Goal: Task Accomplishment & Management: Use online tool/utility

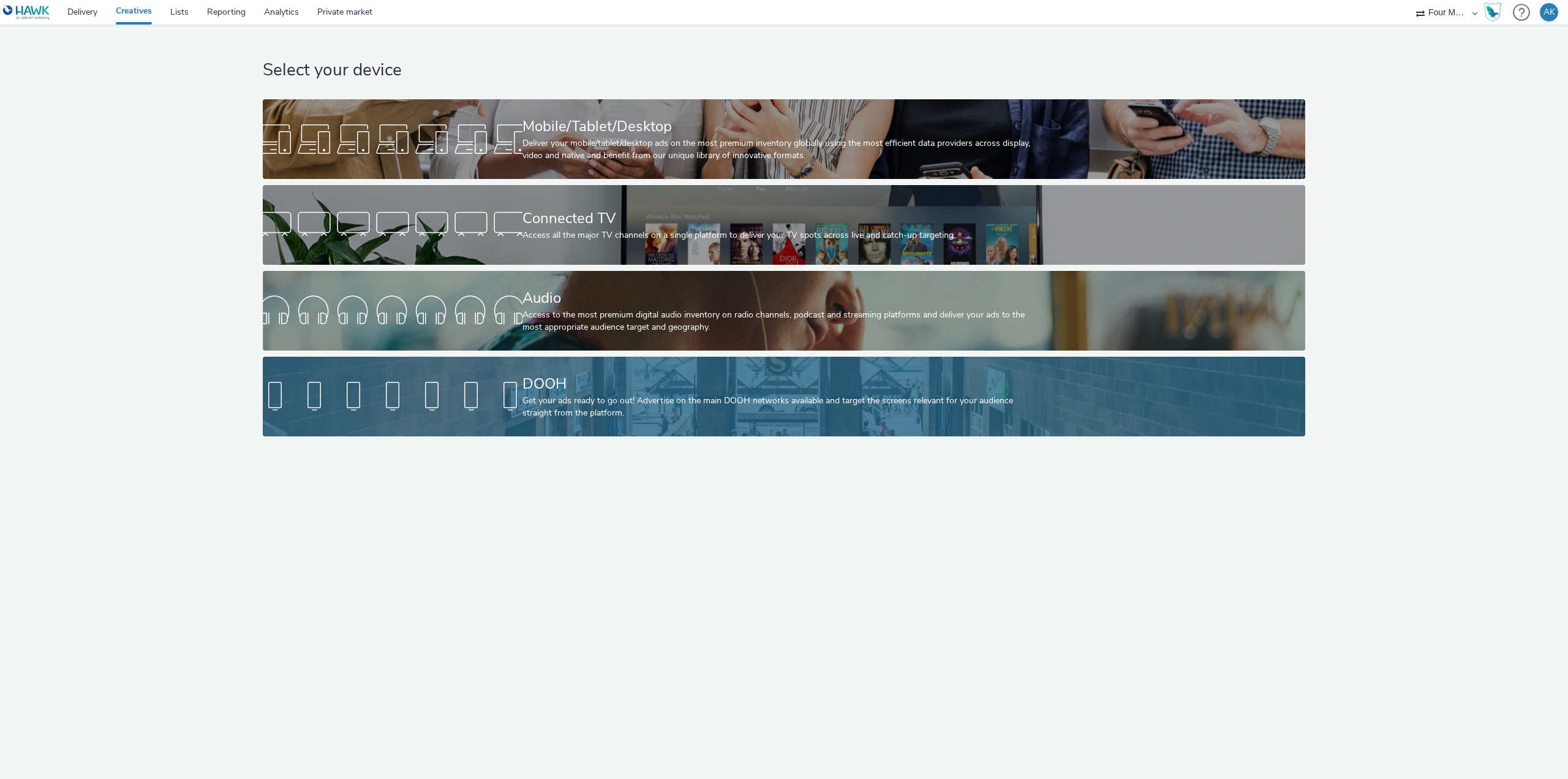
click at [582, 411] on div "Get your ads ready to go out! Advertise on the main DOOH networks available and…" at bounding box center [782, 408] width 518 height 25
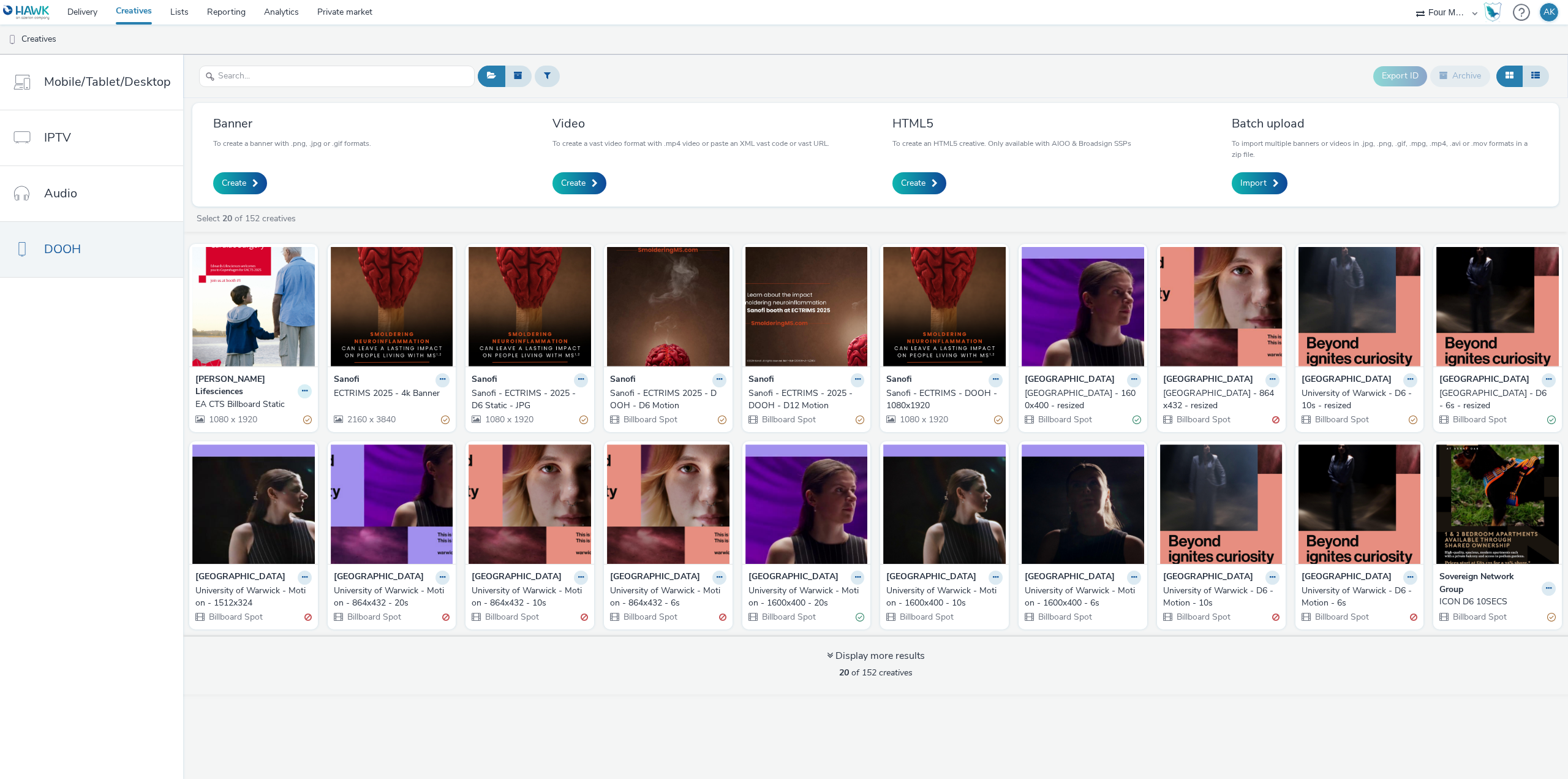
click at [297, 384] on button at bounding box center [304, 391] width 14 height 14
click at [254, 369] on div "Edwards Lifesciences EA CTS Billboard Static 1080 x 1920" at bounding box center [253, 399] width 129 height 65
click at [259, 316] on img at bounding box center [253, 306] width 123 height 120
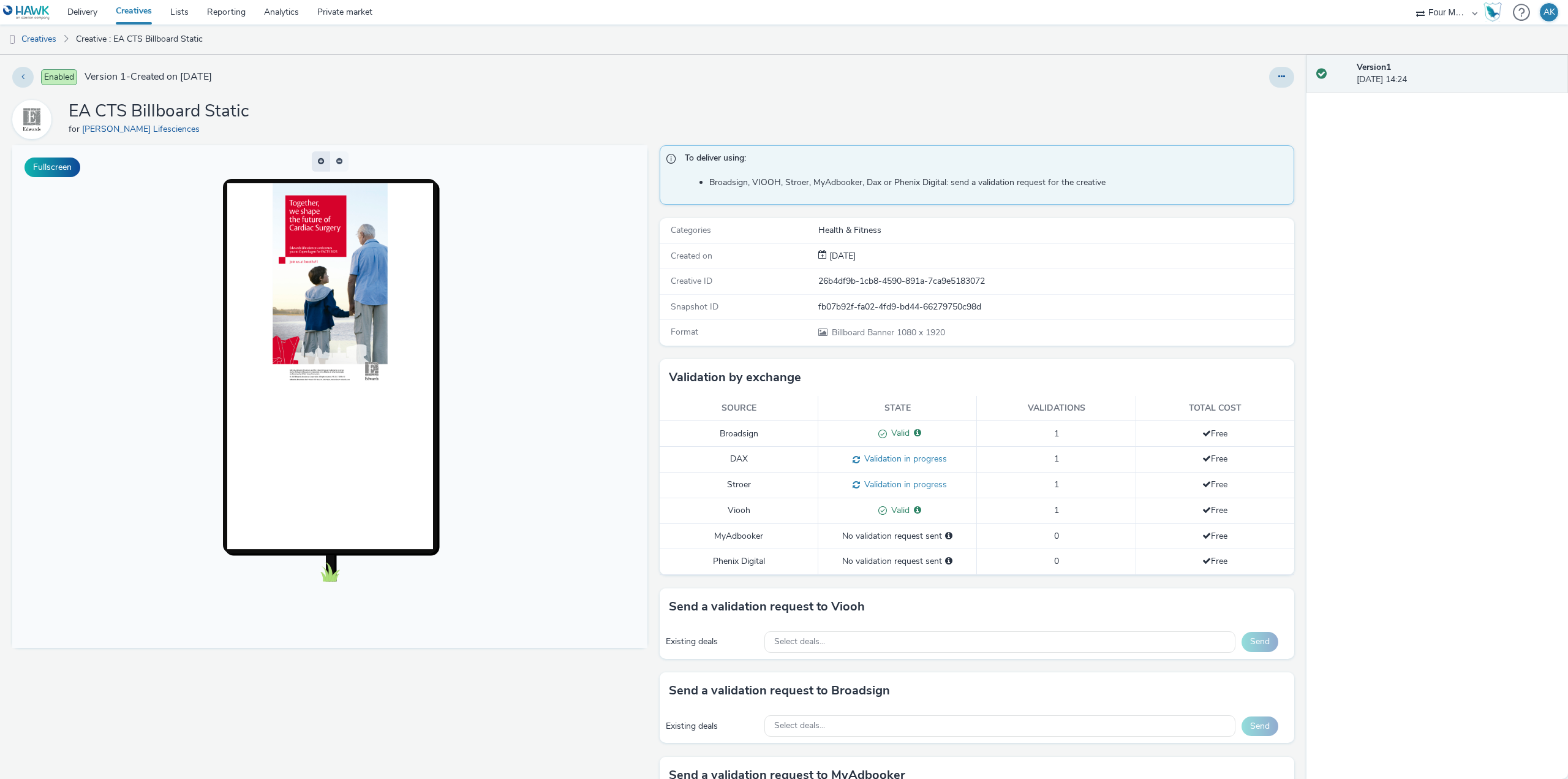
click at [322, 162] on button "button" at bounding box center [321, 161] width 19 height 20
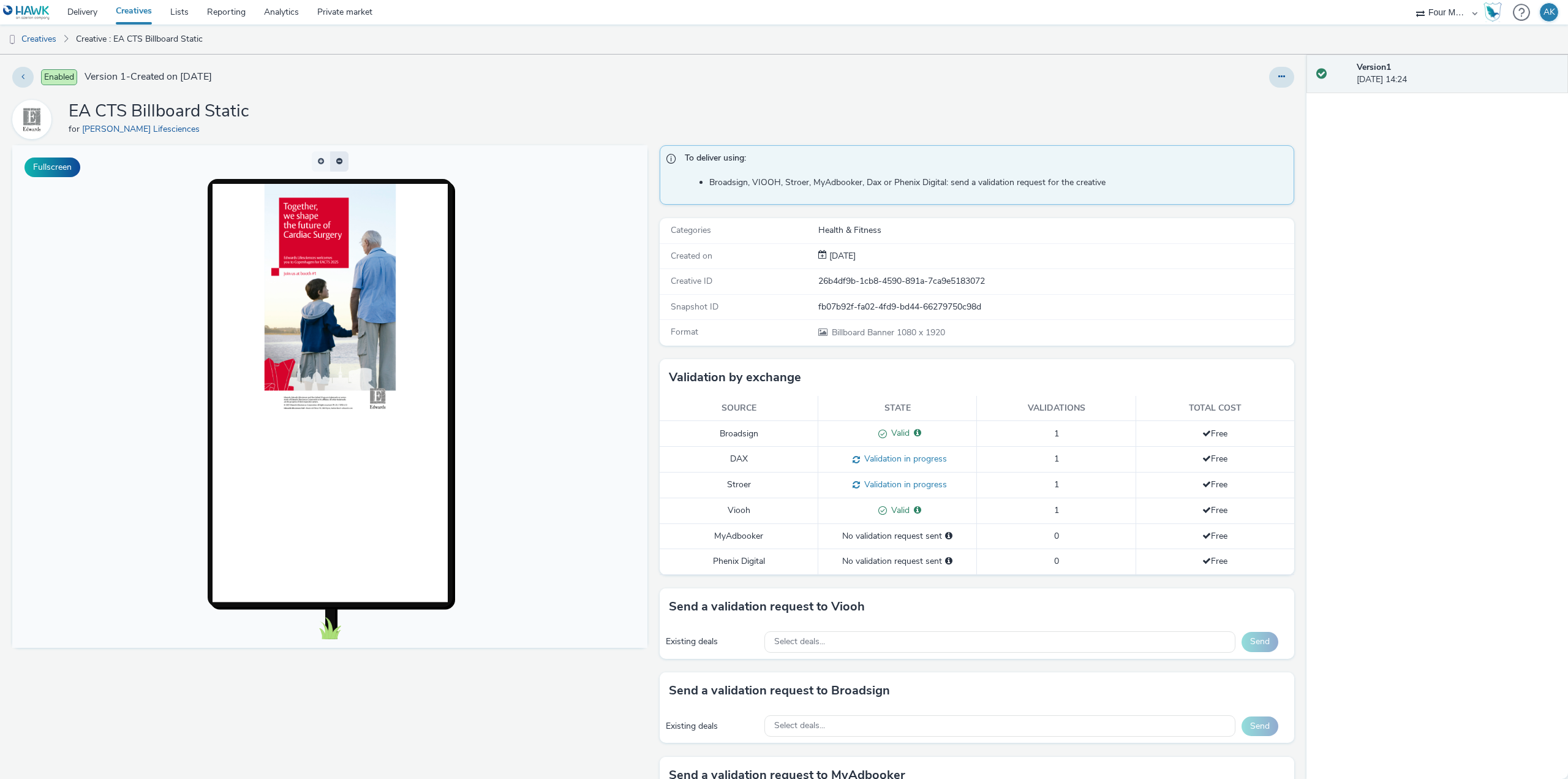
click at [330, 163] on button "button" at bounding box center [339, 161] width 19 height 20
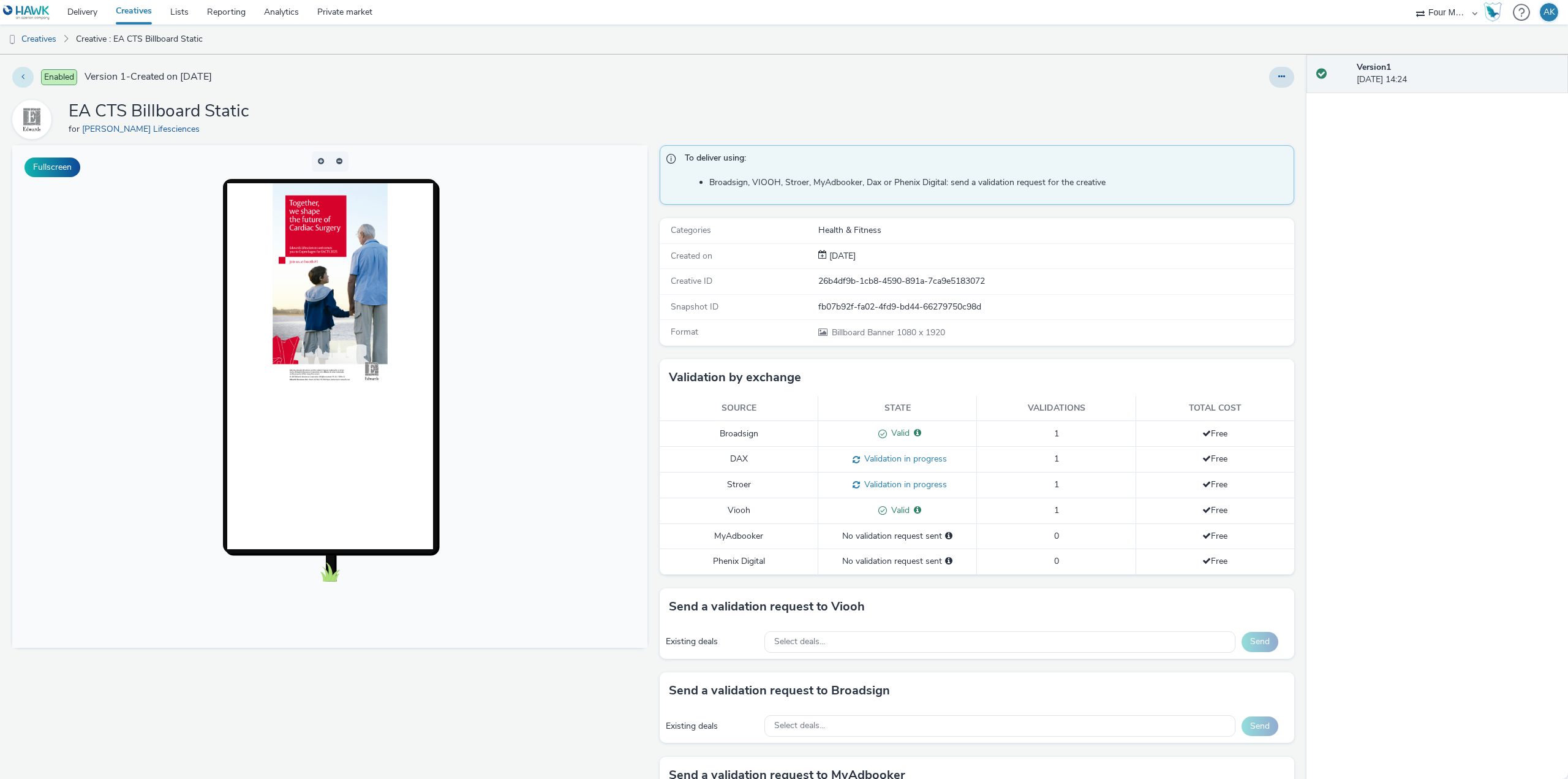
click at [22, 71] on button at bounding box center [23, 76] width 21 height 20
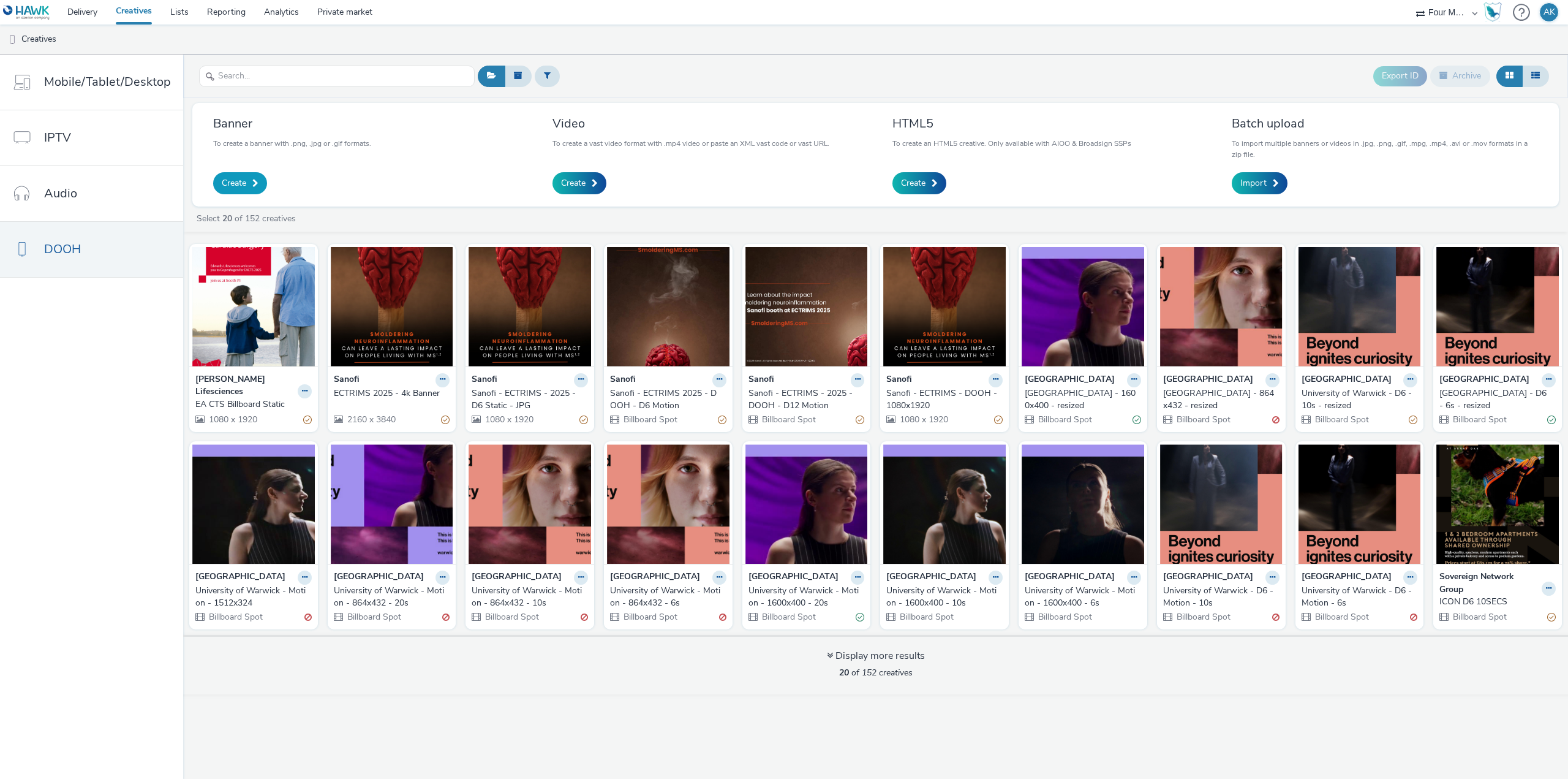
click at [242, 182] on span "Create" at bounding box center [233, 183] width 24 height 13
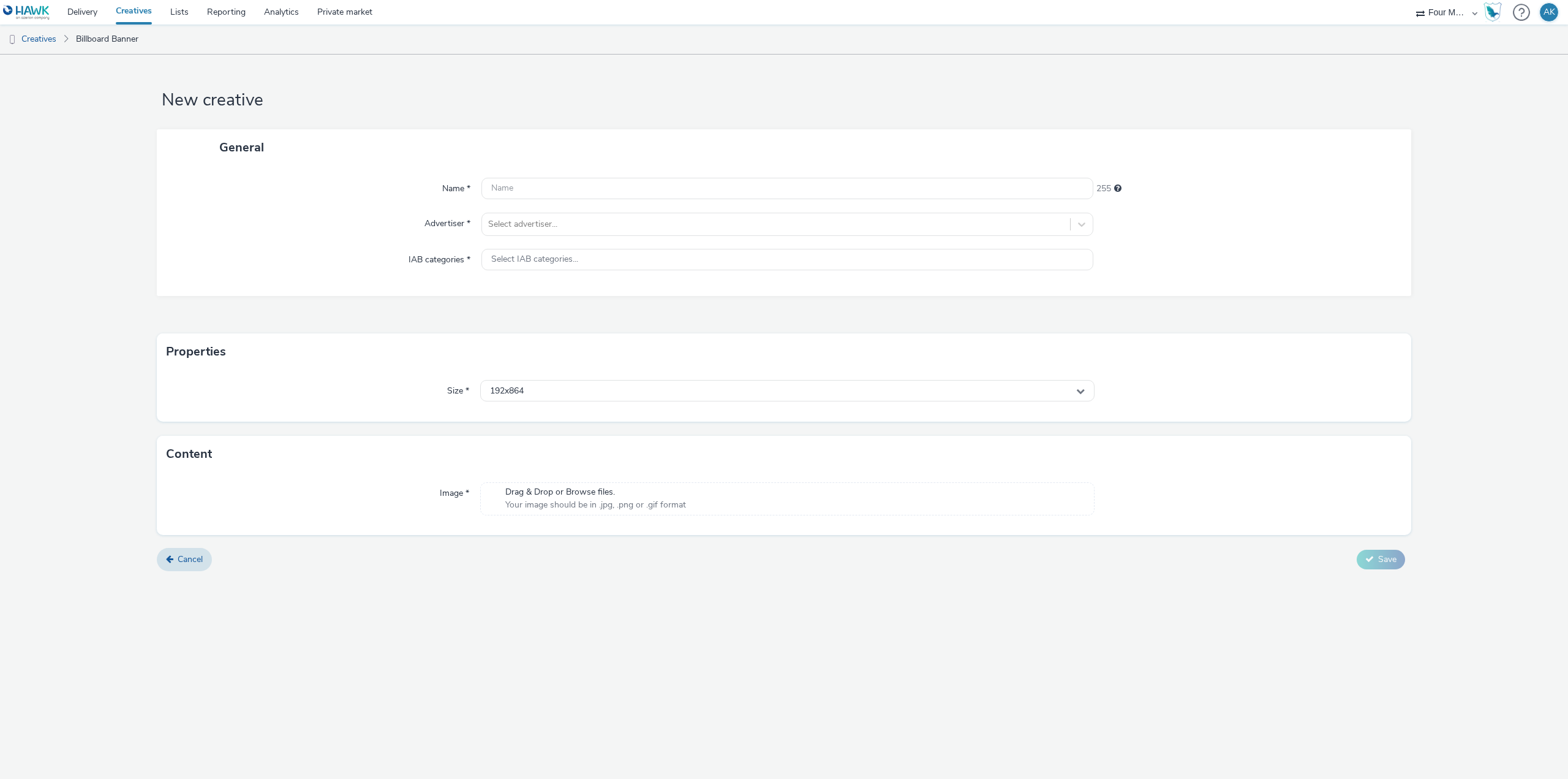
drag, startPoint x: 56, startPoint y: 162, endPoint x: 58, endPoint y: 156, distance: 6.3
click at [56, 162] on form "New creative General Name * 255 Advertiser * Select advertiser... IAB categorie…" at bounding box center [784, 317] width 1568 height 526
click at [333, 18] on link "Private market" at bounding box center [344, 12] width 73 height 24
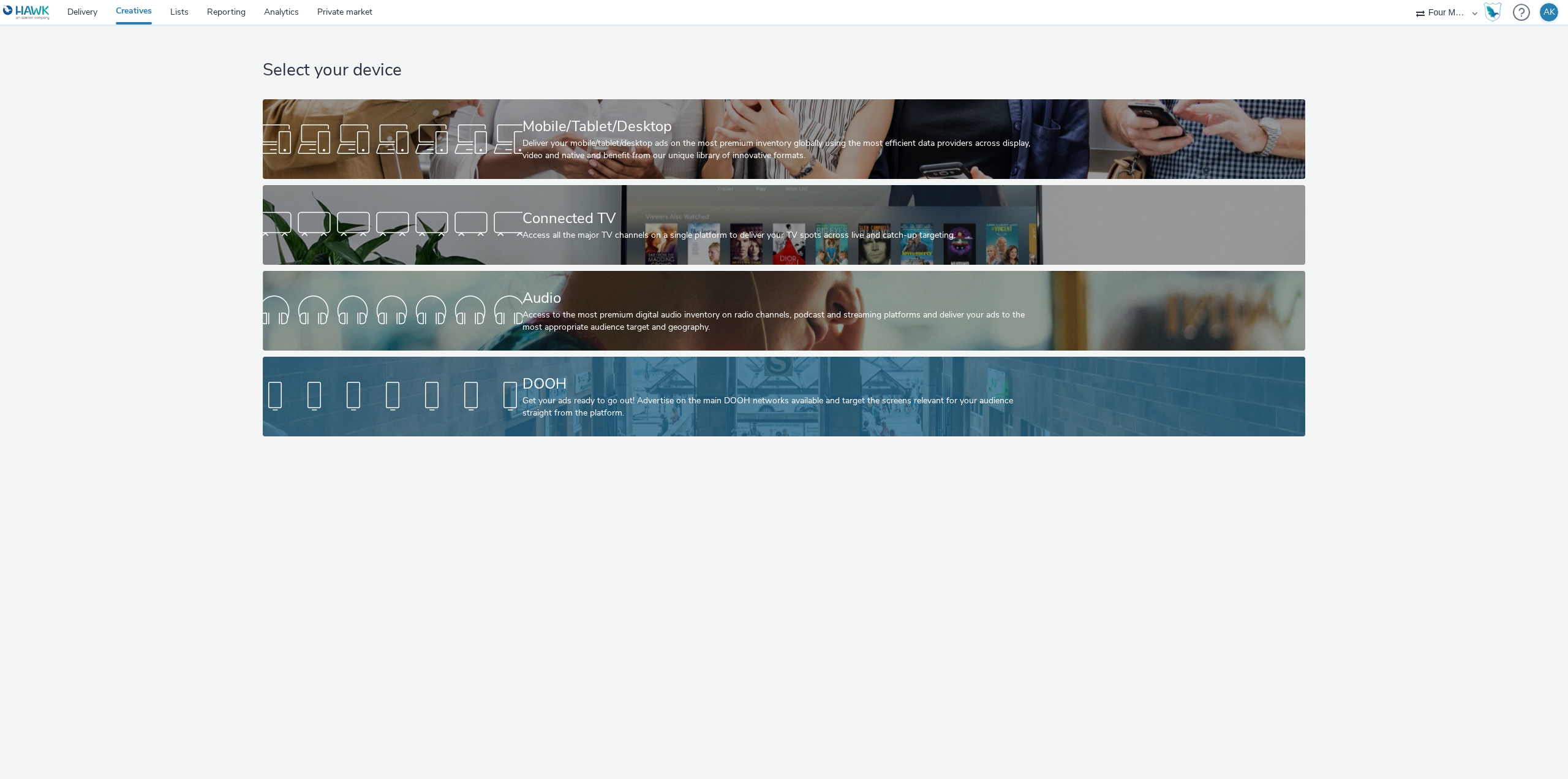
click at [614, 393] on div "DOOH" at bounding box center [782, 384] width 518 height 21
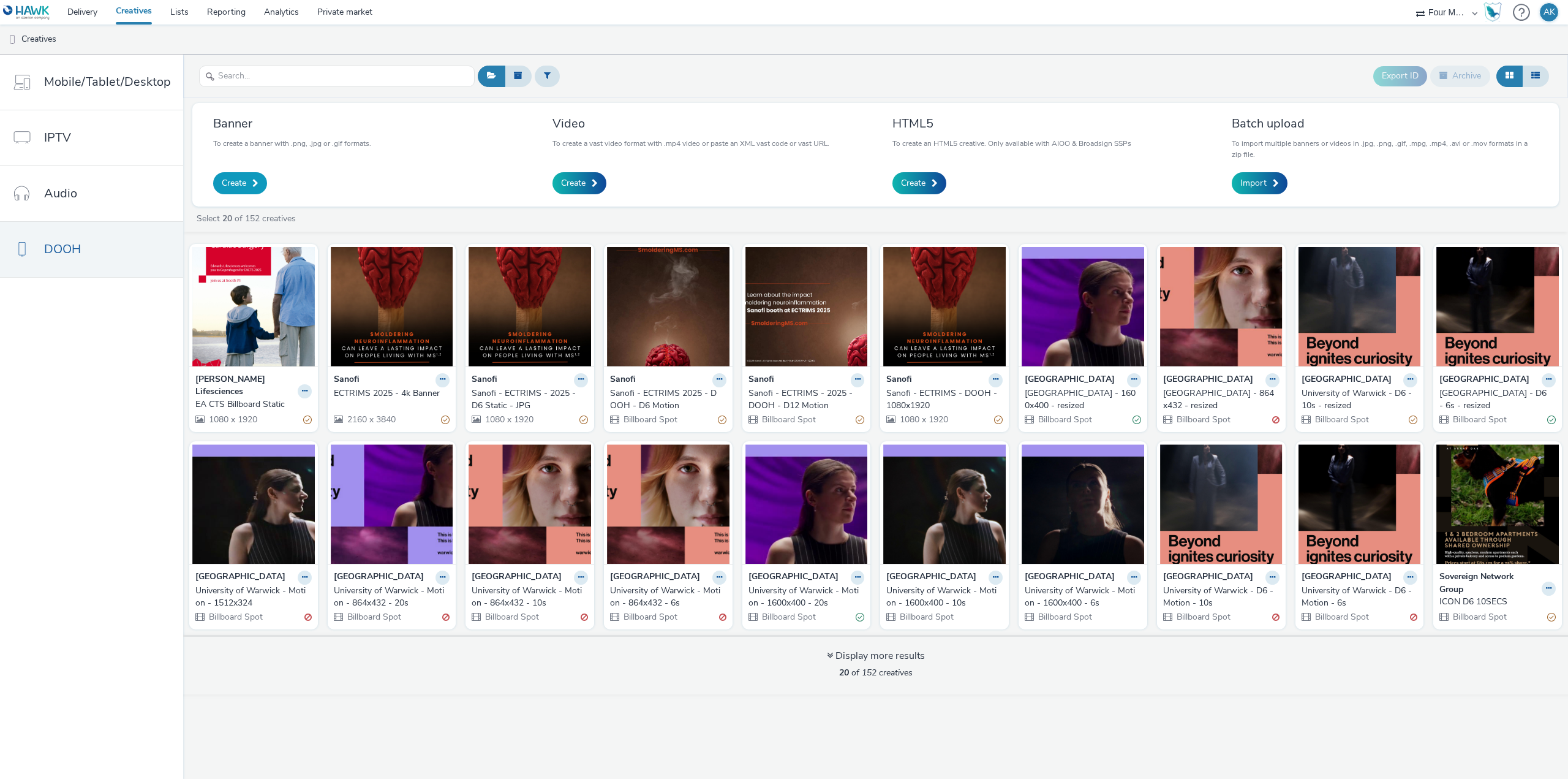
click at [241, 187] on span "Create" at bounding box center [233, 183] width 24 height 13
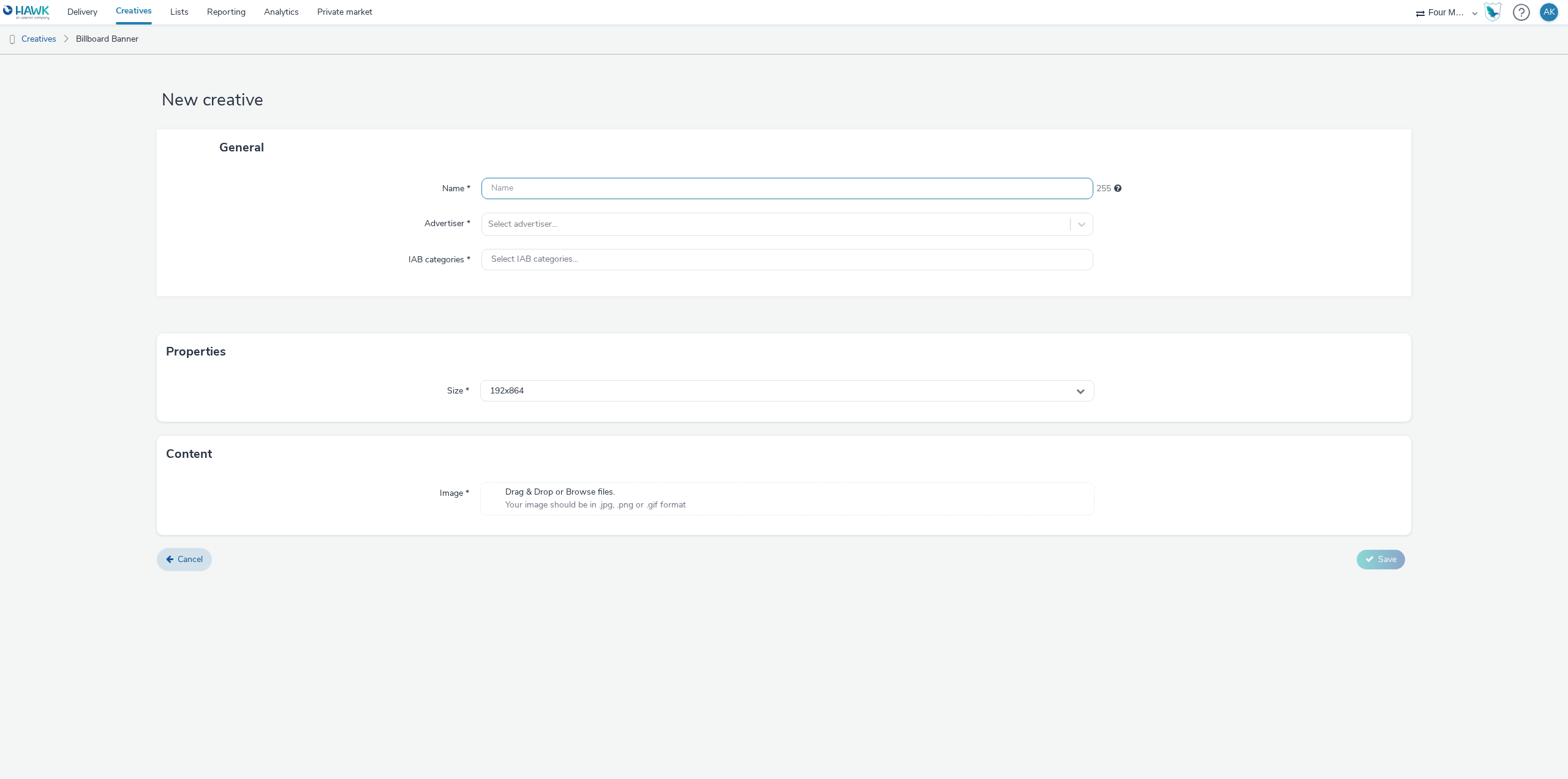
click at [566, 183] on input "text" at bounding box center [787, 188] width 612 height 21
click at [53, 34] on link "Creatives" at bounding box center [31, 39] width 62 height 29
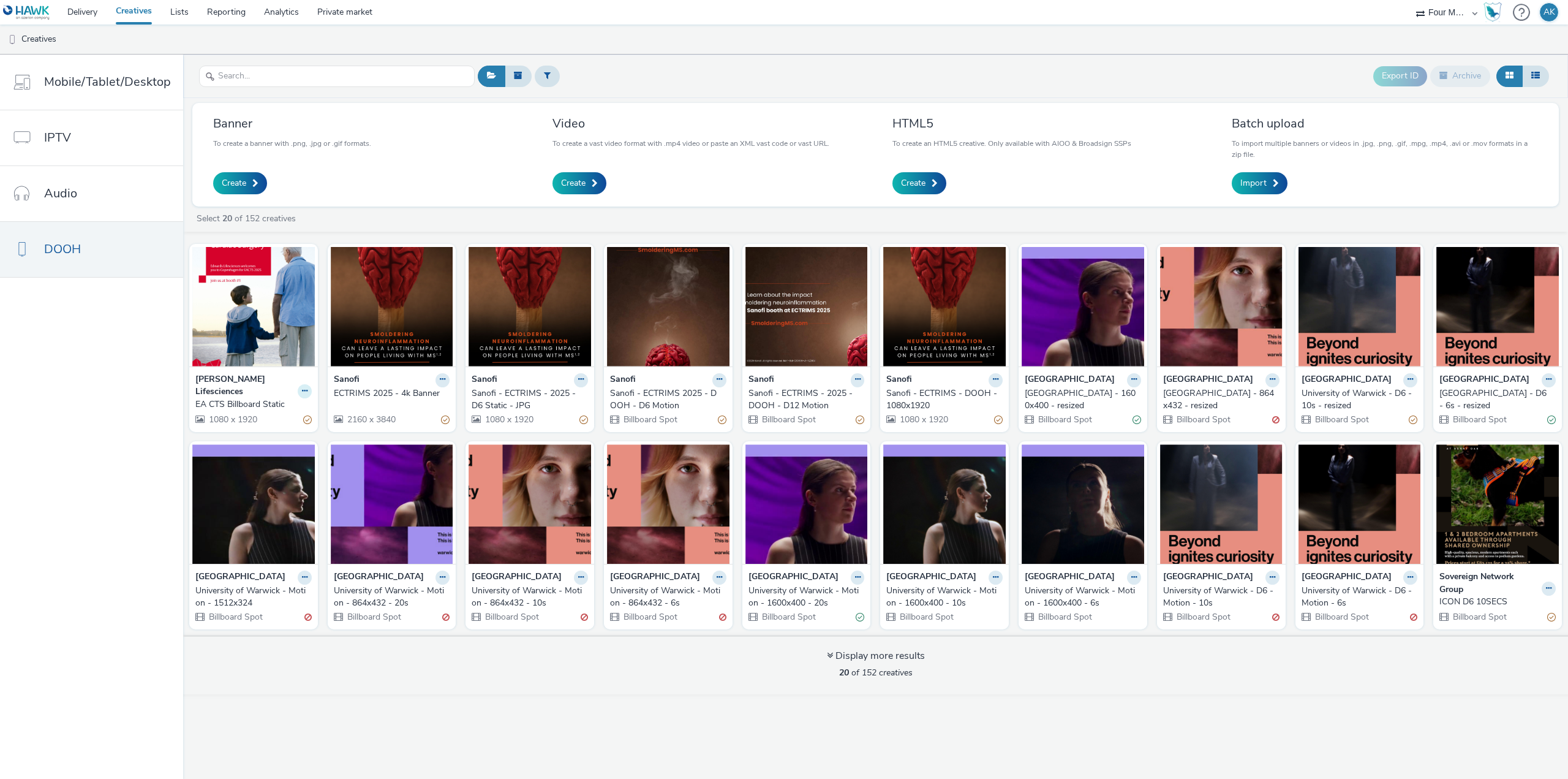
click at [297, 384] on button at bounding box center [304, 391] width 14 height 14
click at [280, 400] on link "Edit" at bounding box center [266, 411] width 92 height 24
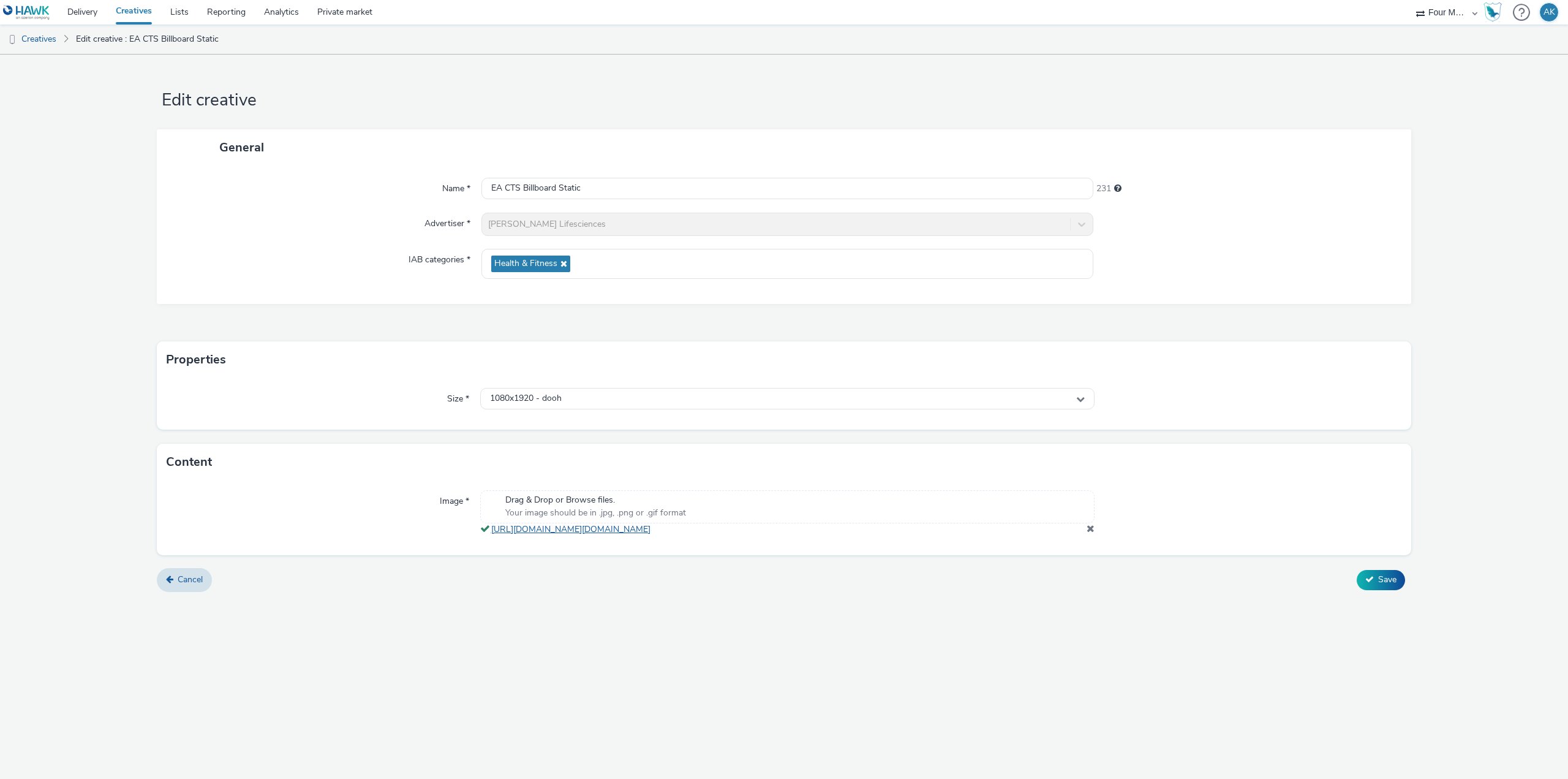
click at [557, 535] on link "[URL][DOMAIN_NAME][DOMAIN_NAME]" at bounding box center [573, 529] width 164 height 12
drag, startPoint x: 589, startPoint y: 184, endPoint x: 462, endPoint y: 186, distance: 127.0
click at [465, 186] on div "Name * EA CTS Billboard Static 231" at bounding box center [784, 188] width 1230 height 22
click at [507, 188] on input "EA CTS Billboard Static" at bounding box center [787, 188] width 612 height 21
click at [503, 187] on input "EA CTS Billboard Static" at bounding box center [787, 188] width 612 height 21
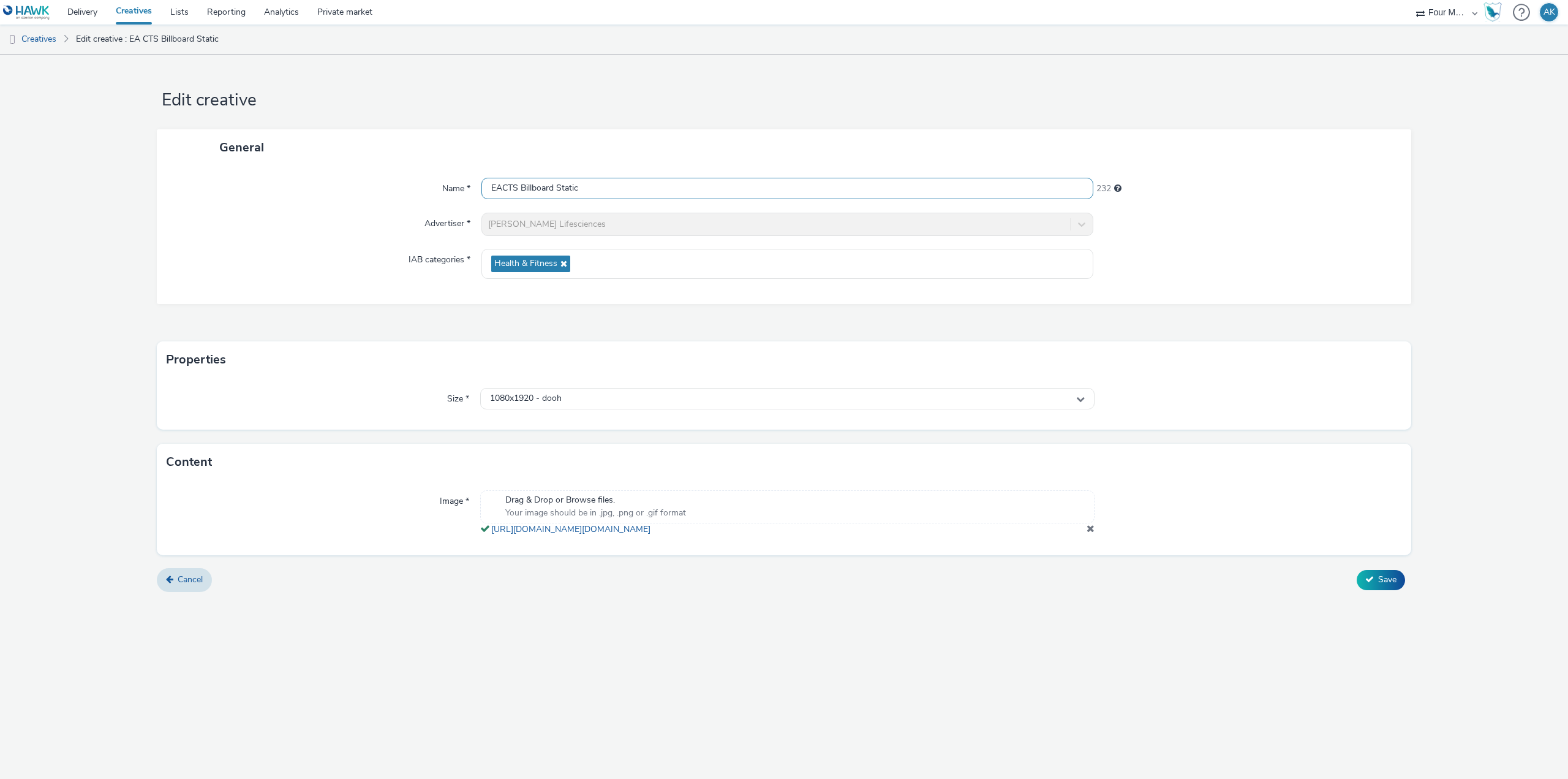
click at [487, 187] on input "EACTS Billboard Static" at bounding box center [787, 188] width 612 height 21
type input "Welcome 1 EACTS Billboard Static"
click at [605, 153] on div "General" at bounding box center [784, 147] width 1254 height 36
click at [1390, 585] on span "Save" at bounding box center [1387, 579] width 19 height 12
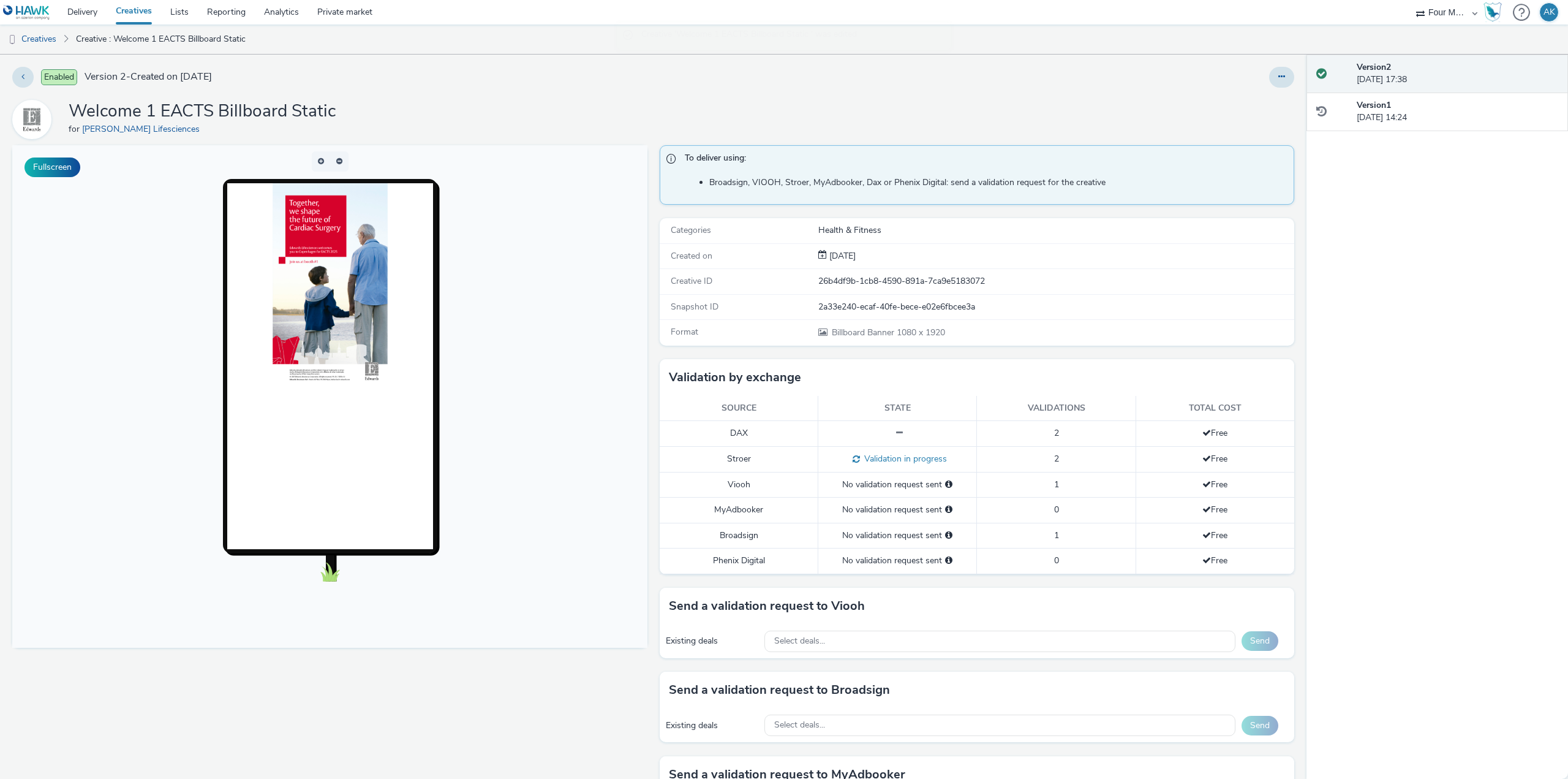
click at [137, 18] on link "Creatives" at bounding box center [134, 12] width 55 height 24
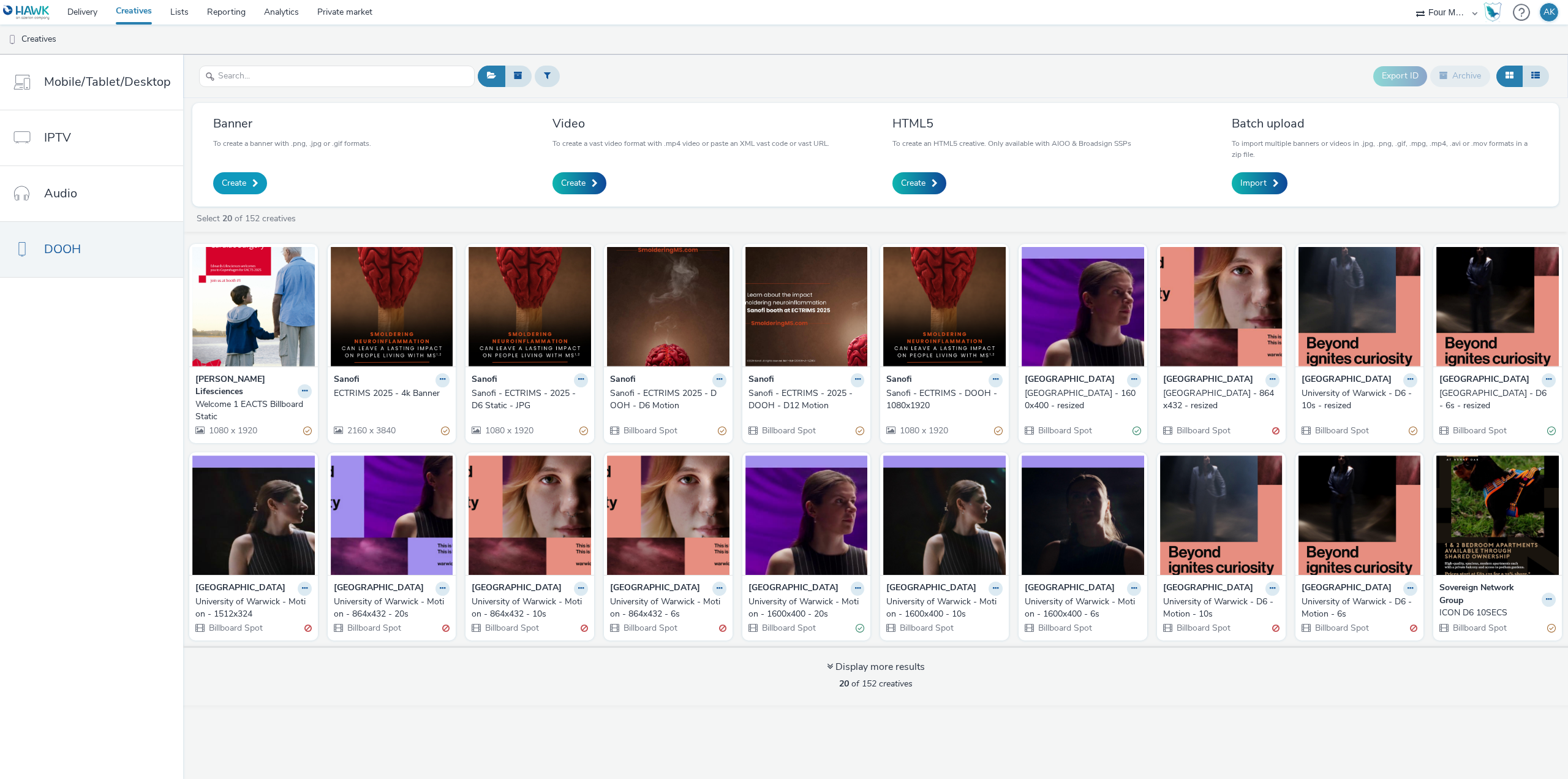
click at [243, 182] on span "Create" at bounding box center [233, 183] width 24 height 13
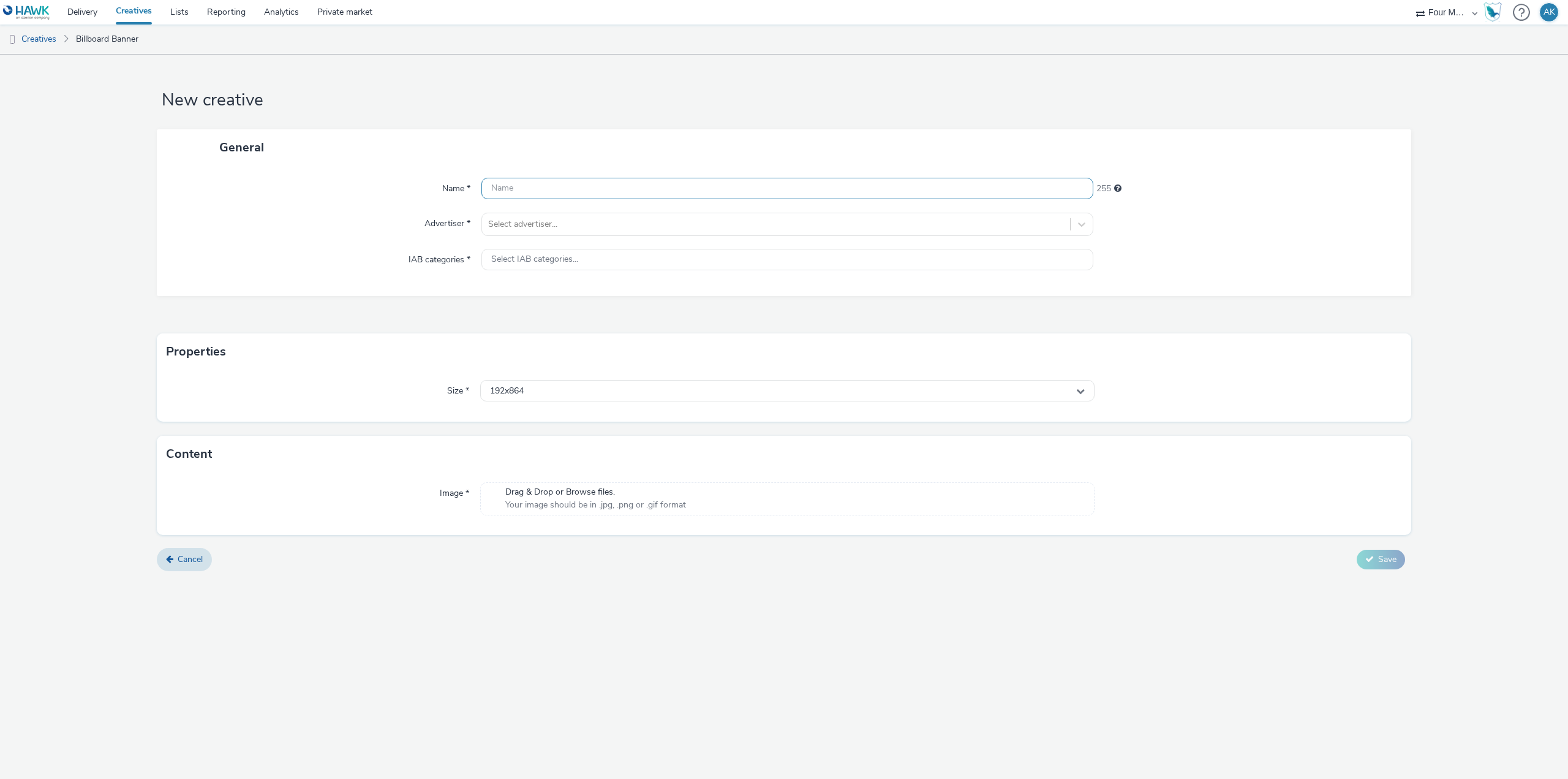
click at [553, 188] on input "text" at bounding box center [787, 188] width 612 height 21
drag, startPoint x: 55, startPoint y: 230, endPoint x: 335, endPoint y: 226, distance: 280.0
click at [55, 230] on form "New creative General Name * This field is required 255 Advertiser * Select adve…" at bounding box center [784, 324] width 1568 height 538
click at [519, 186] on input "text" at bounding box center [787, 188] width 612 height 21
type input "E"
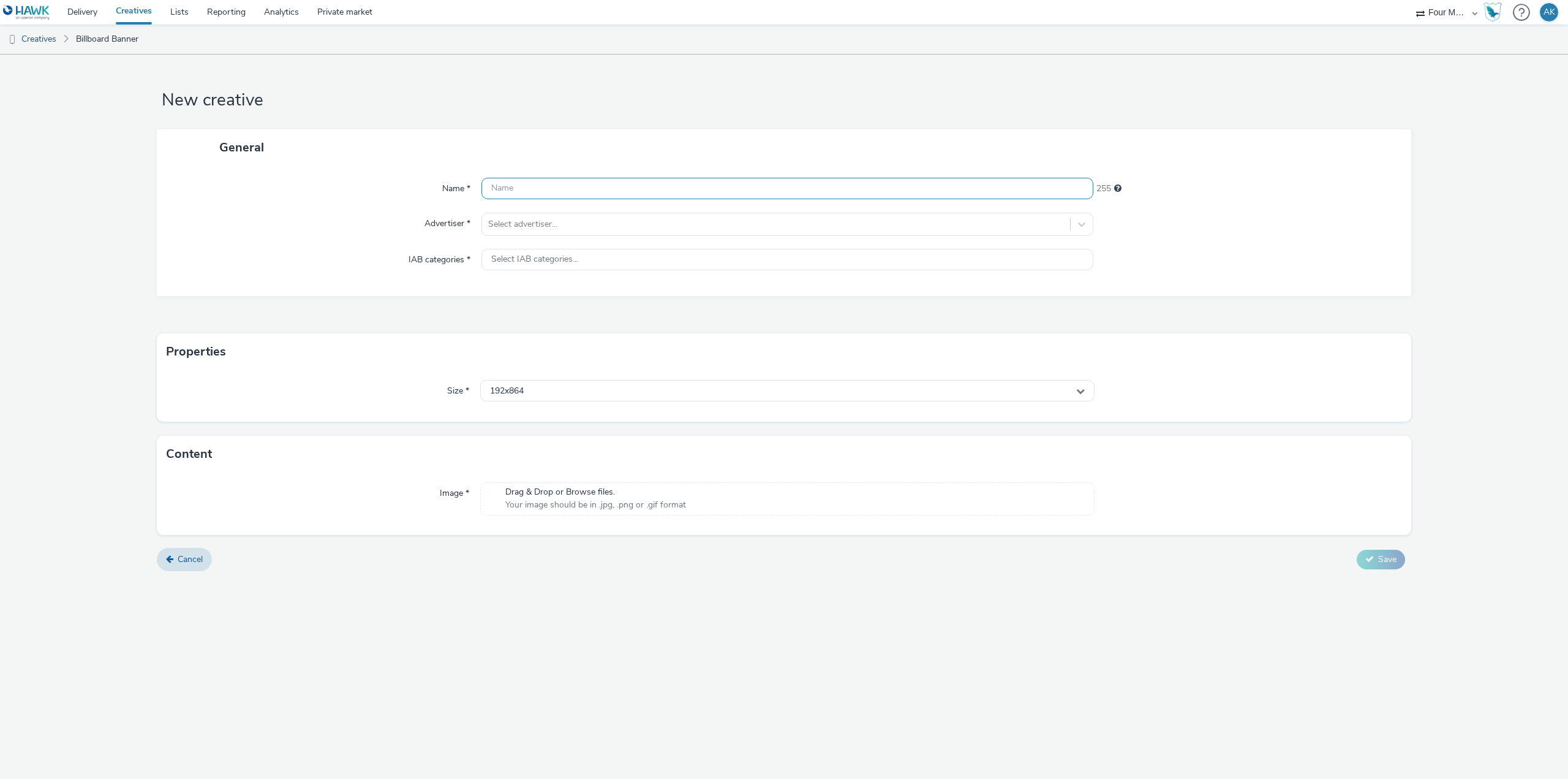
type input "E"
click at [141, 296] on form "New creative General Name * Welcome 3 EACTS 2025 Billboard 224 Advertiser * Sel…" at bounding box center [784, 317] width 1568 height 526
click at [668, 187] on input "Welcome 3 EACTS 2025 Billboard" at bounding box center [787, 188] width 612 height 21
type input "Welcome 3 EACTS 2025 Billboard Static"
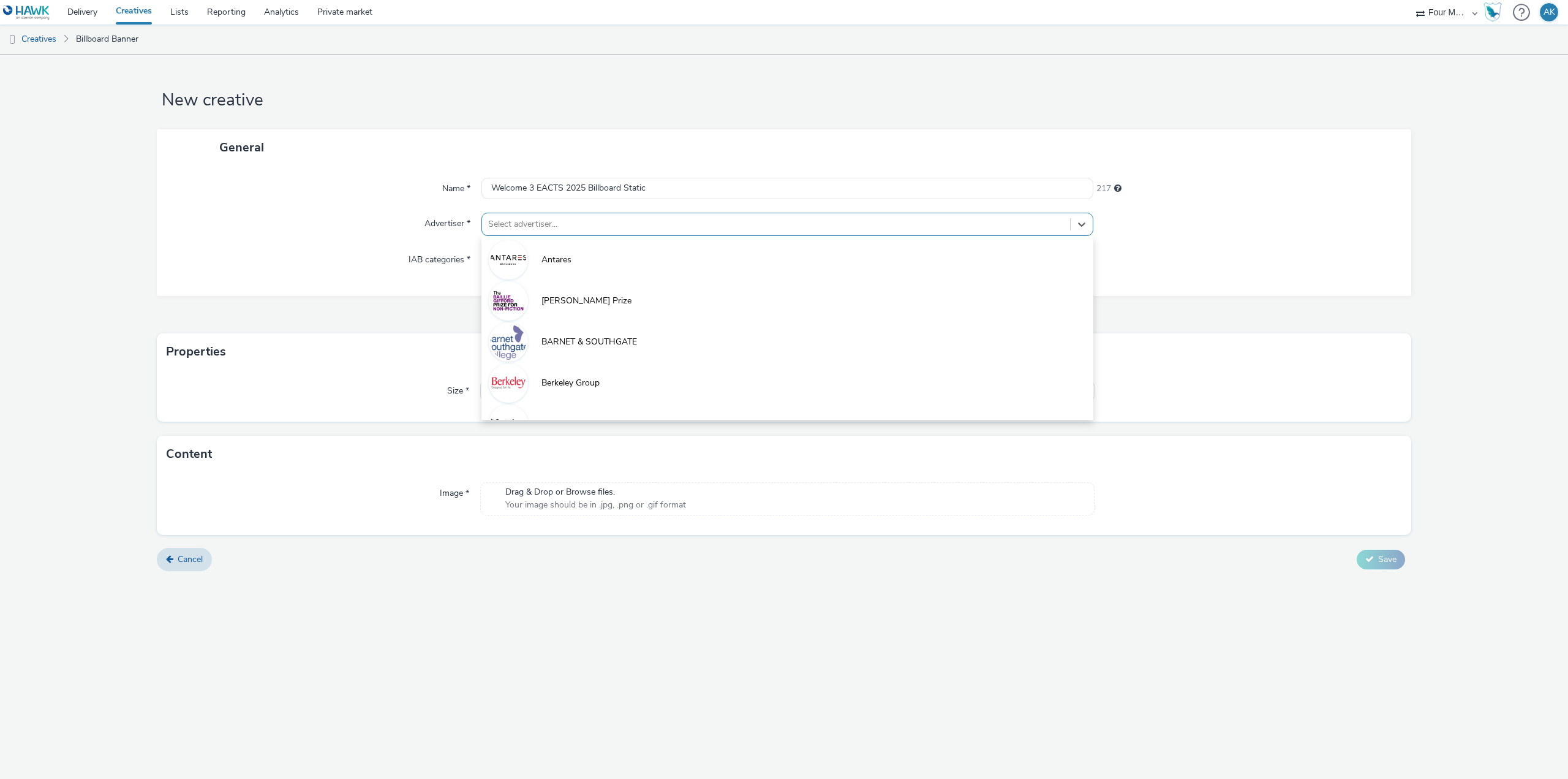
click at [658, 218] on div at bounding box center [776, 223] width 576 height 15
type input "[PERSON_NAME]"
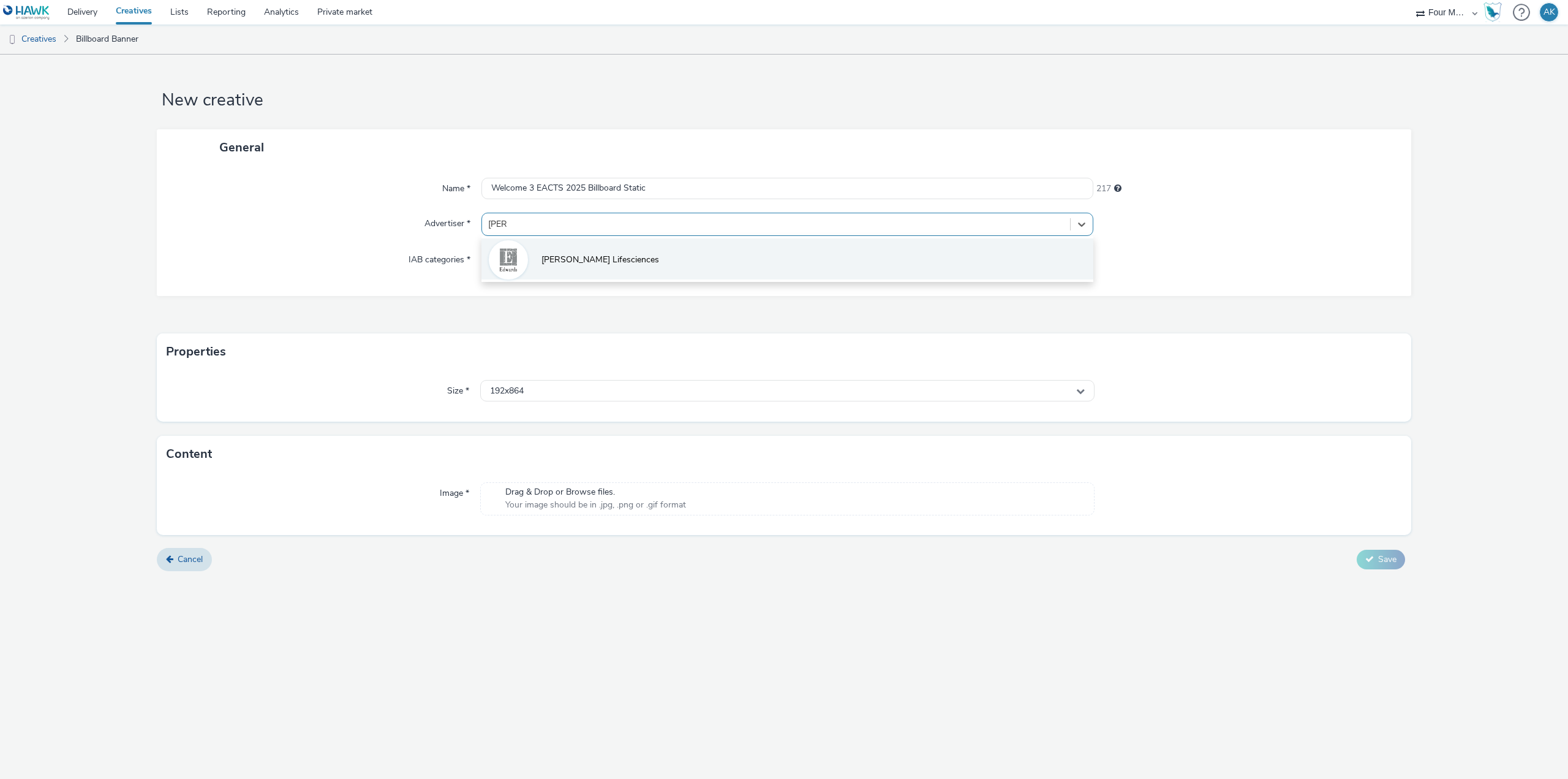
click at [660, 273] on li "[PERSON_NAME] Lifesciences" at bounding box center [787, 258] width 612 height 41
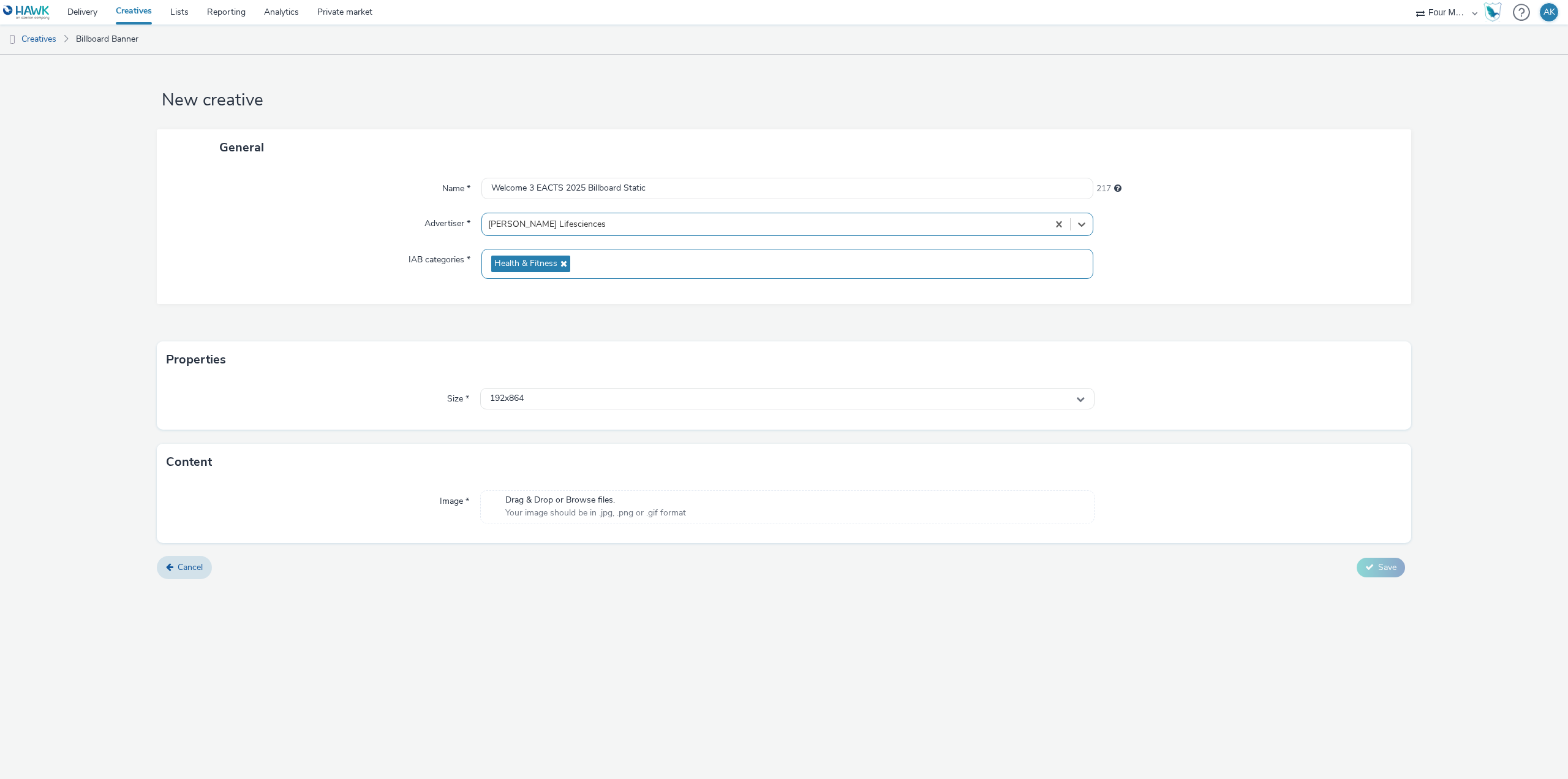
click at [640, 265] on div "Health & Fitness" at bounding box center [787, 263] width 612 height 30
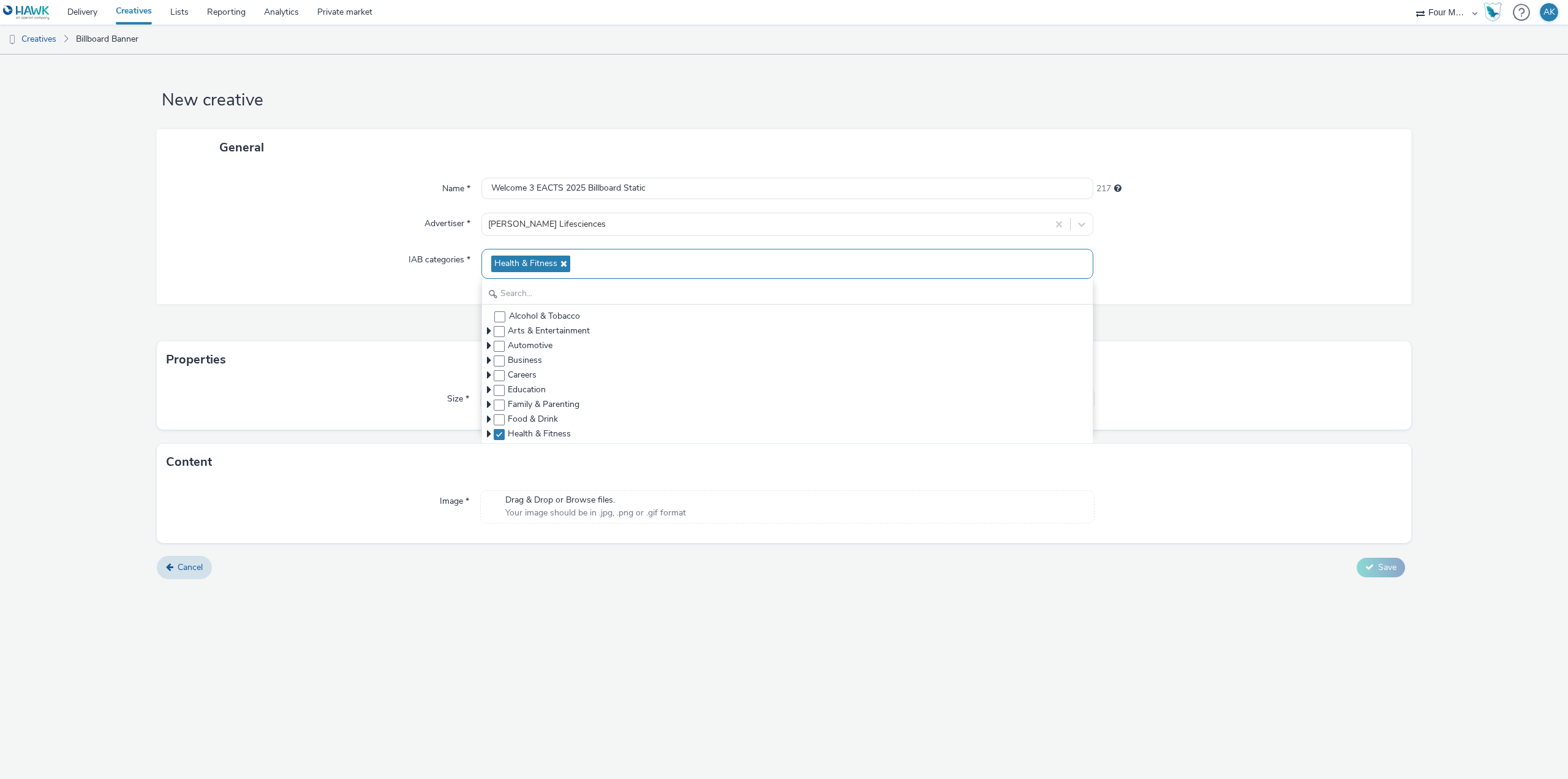
click at [647, 256] on div "Health & Fitness" at bounding box center [787, 263] width 612 height 30
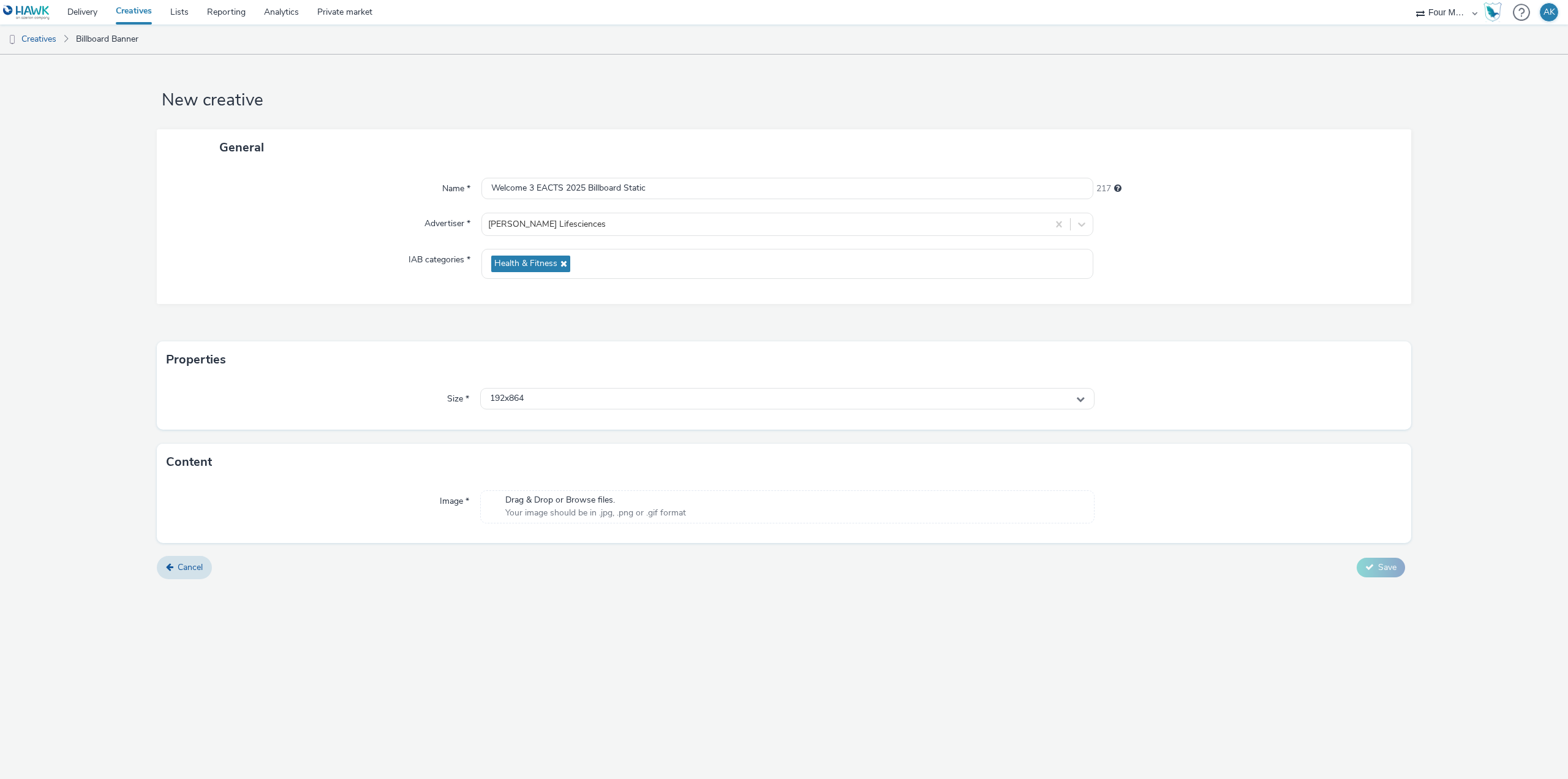
click at [1462, 192] on form "New creative General Name * Welcome 3 EACTS 2025 Billboard Static 217 Advertise…" at bounding box center [784, 321] width 1568 height 533
click at [882, 600] on form "New creative General Name * Welcome 3 EACTS 2025 Billboard Static 217 Advertise…" at bounding box center [784, 330] width 1568 height 551
click at [674, 397] on div "192x864" at bounding box center [787, 399] width 614 height 21
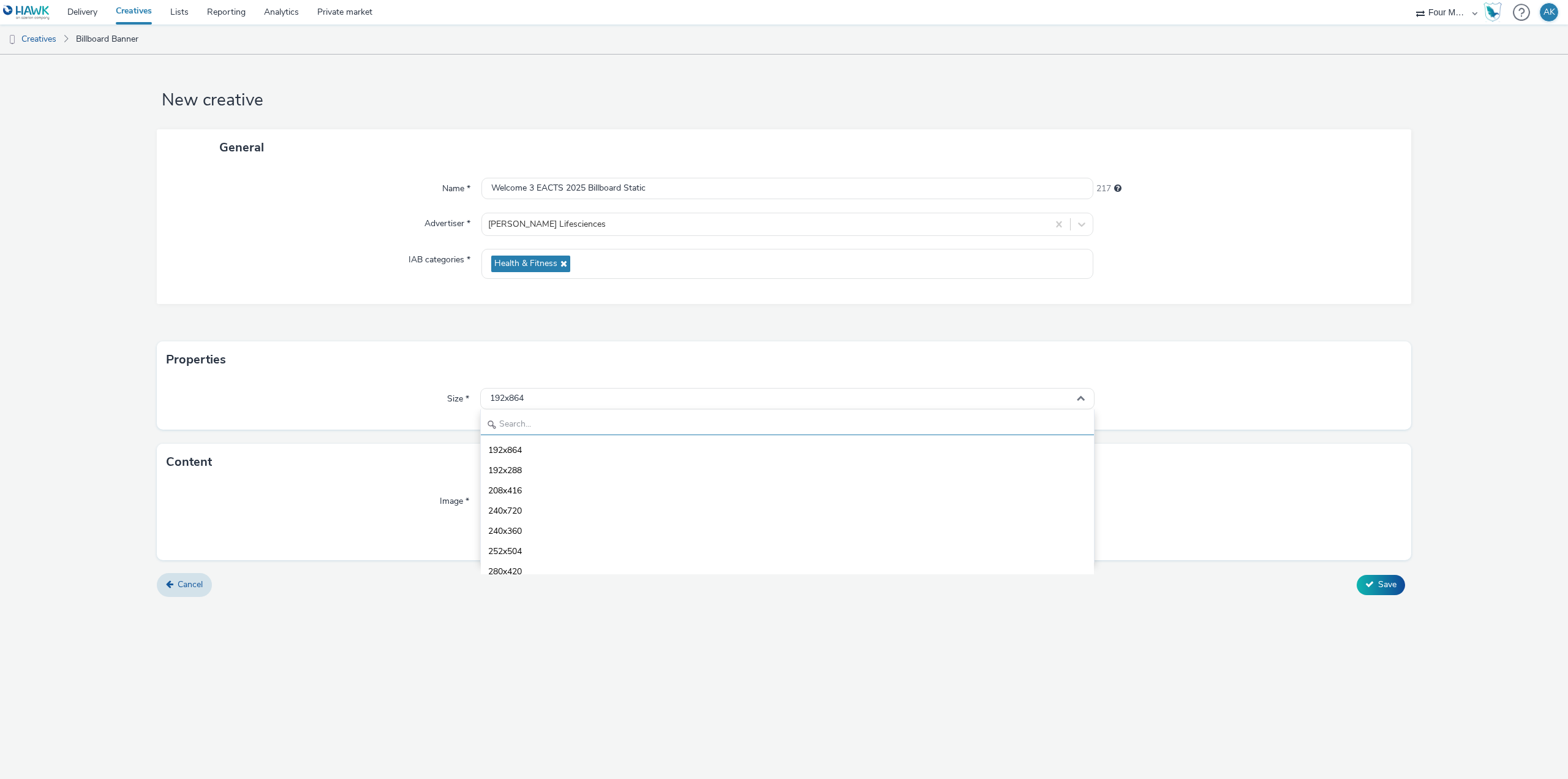
click at [673, 423] on input "text" at bounding box center [786, 424] width 613 height 21
type input "3840"
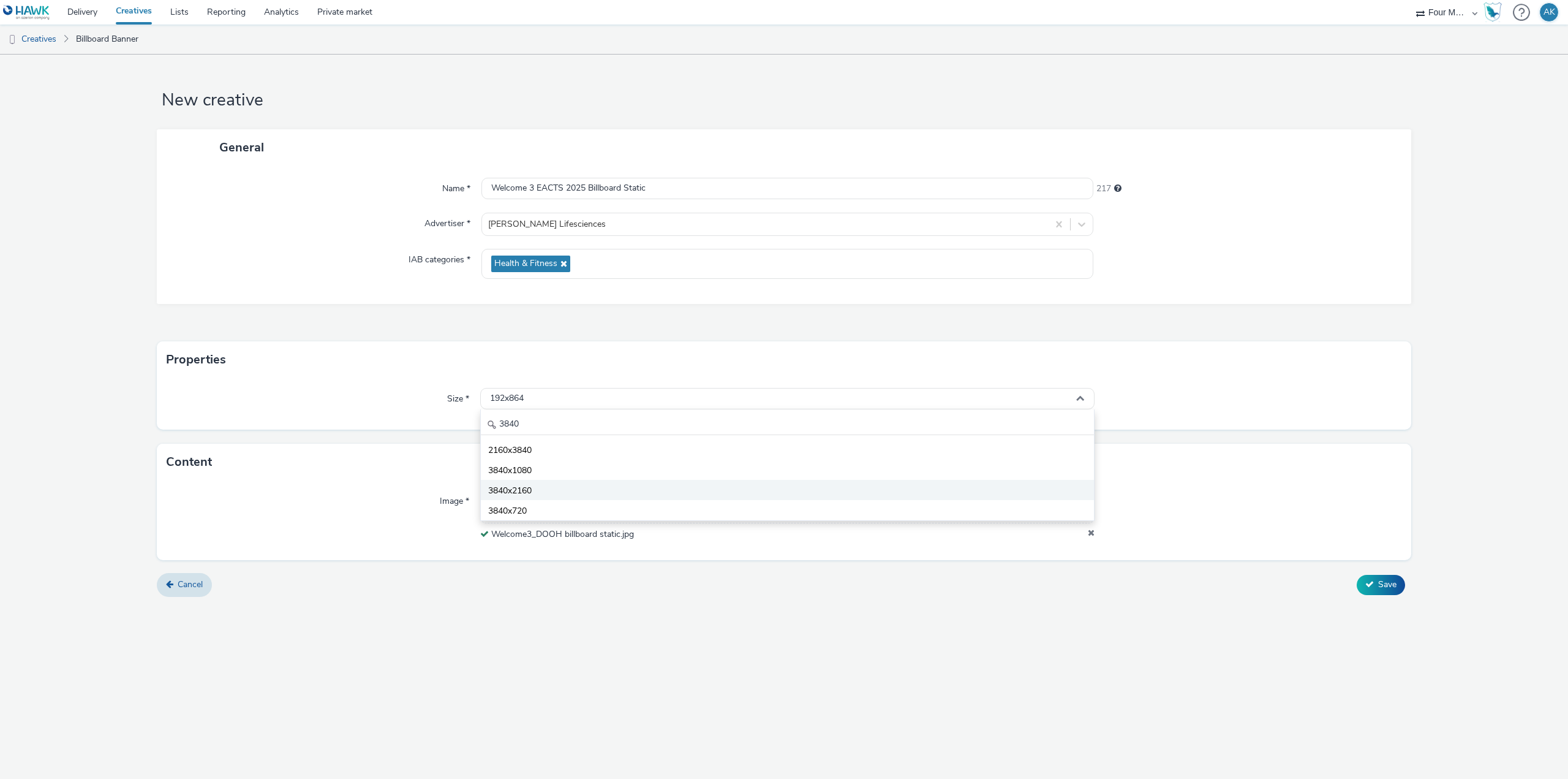
click at [580, 495] on li "3840x2160" at bounding box center [786, 489] width 613 height 20
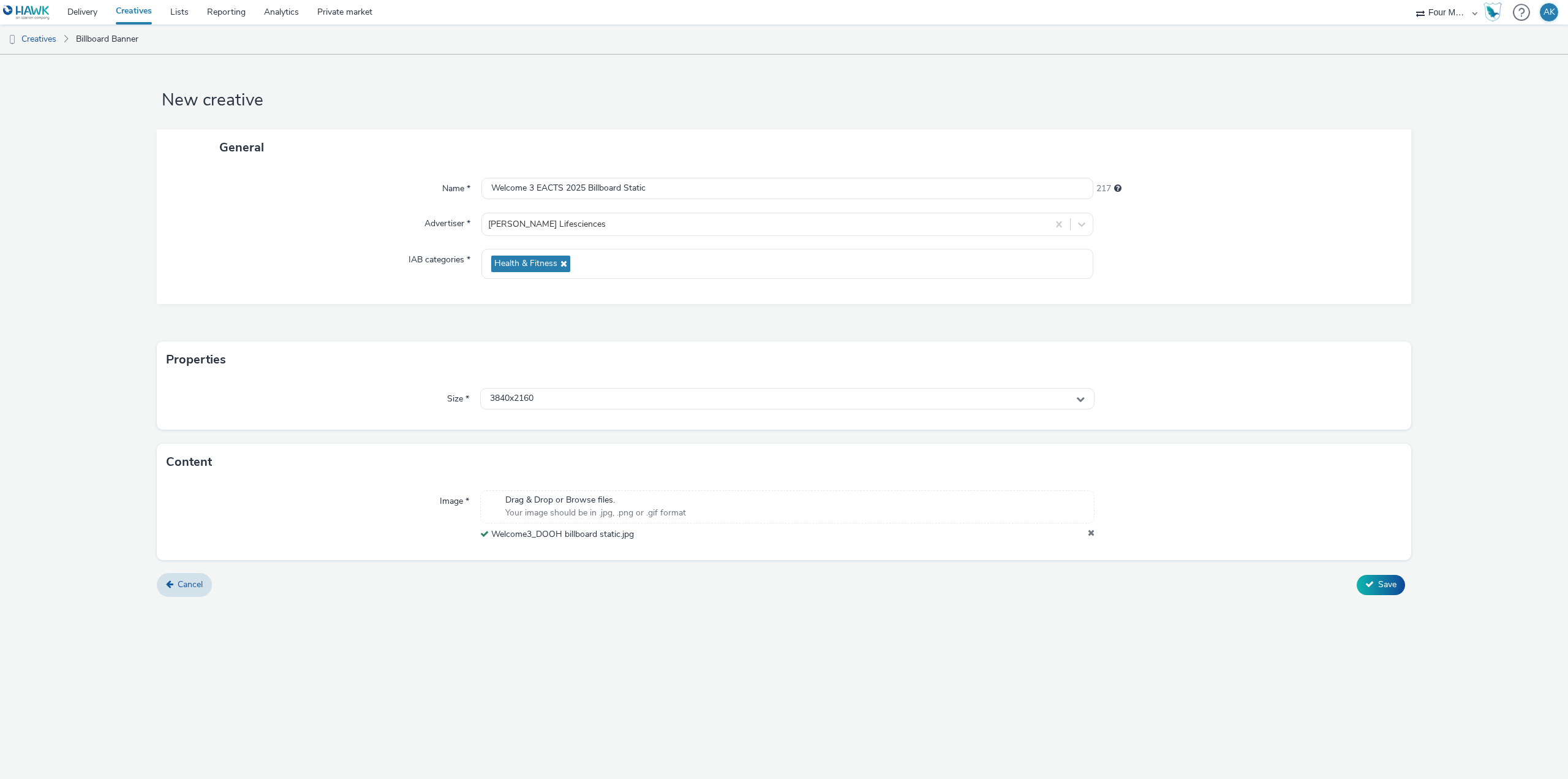
click at [805, 599] on form "New creative General Name * Welcome 3 EACTS 2025 Billboard Static 217 Advertise…" at bounding box center [784, 330] width 1568 height 551
click at [1388, 592] on button "Save" at bounding box center [1381, 584] width 49 height 19
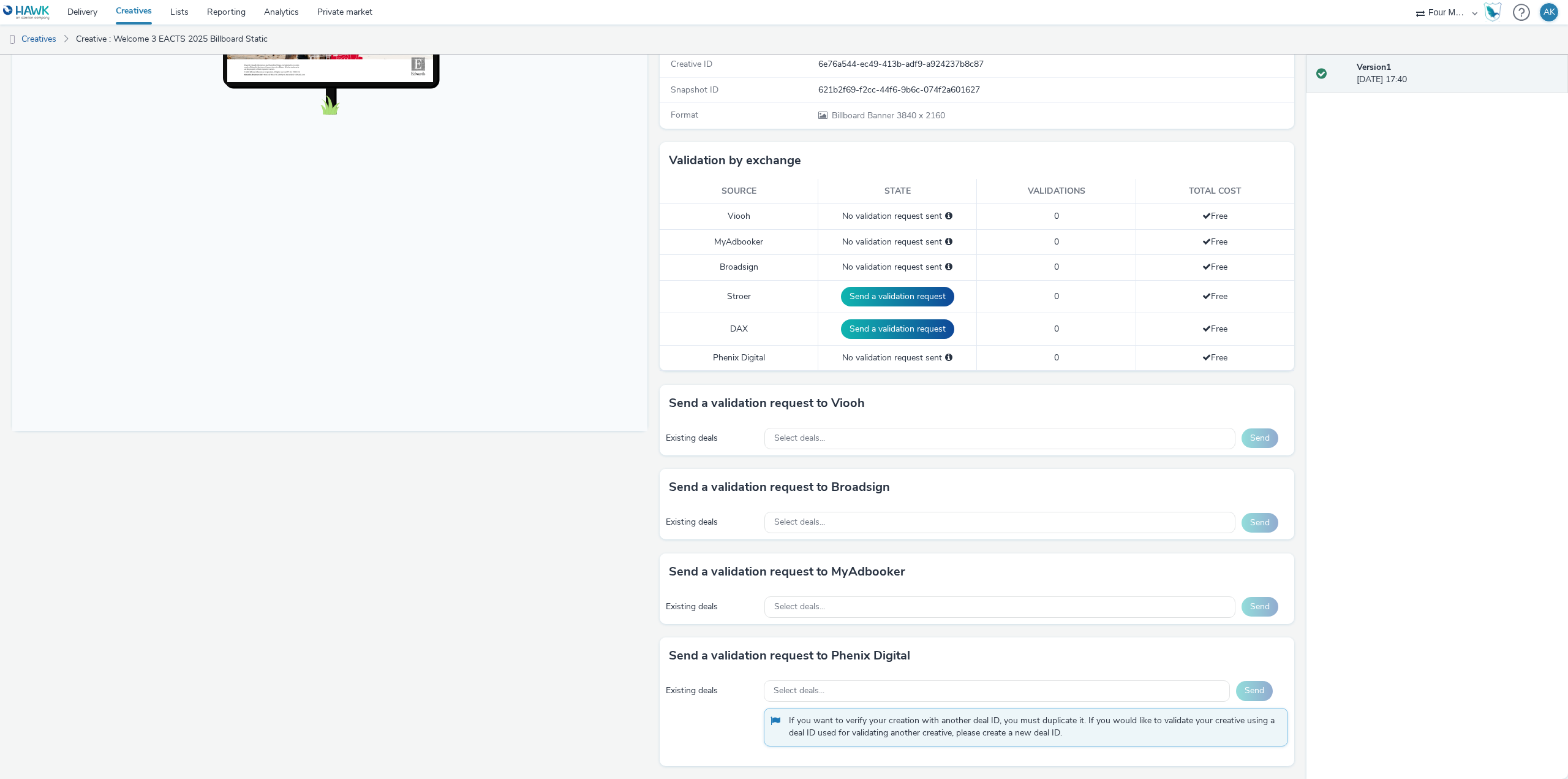
scroll to position [218, 0]
click at [826, 440] on div "Select deals..." at bounding box center [999, 437] width 471 height 21
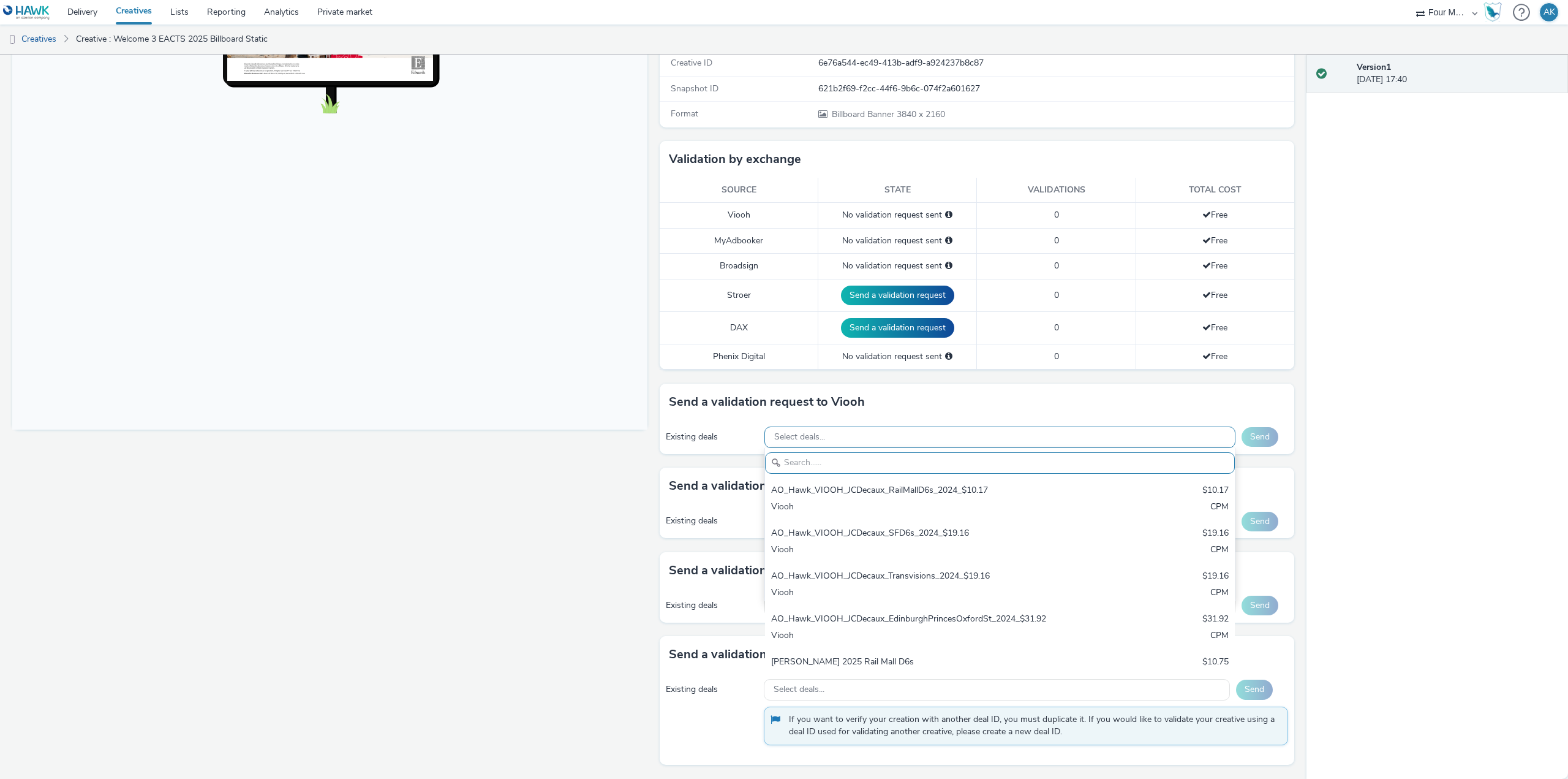
click at [828, 438] on div "Select deals..." at bounding box center [999, 437] width 471 height 21
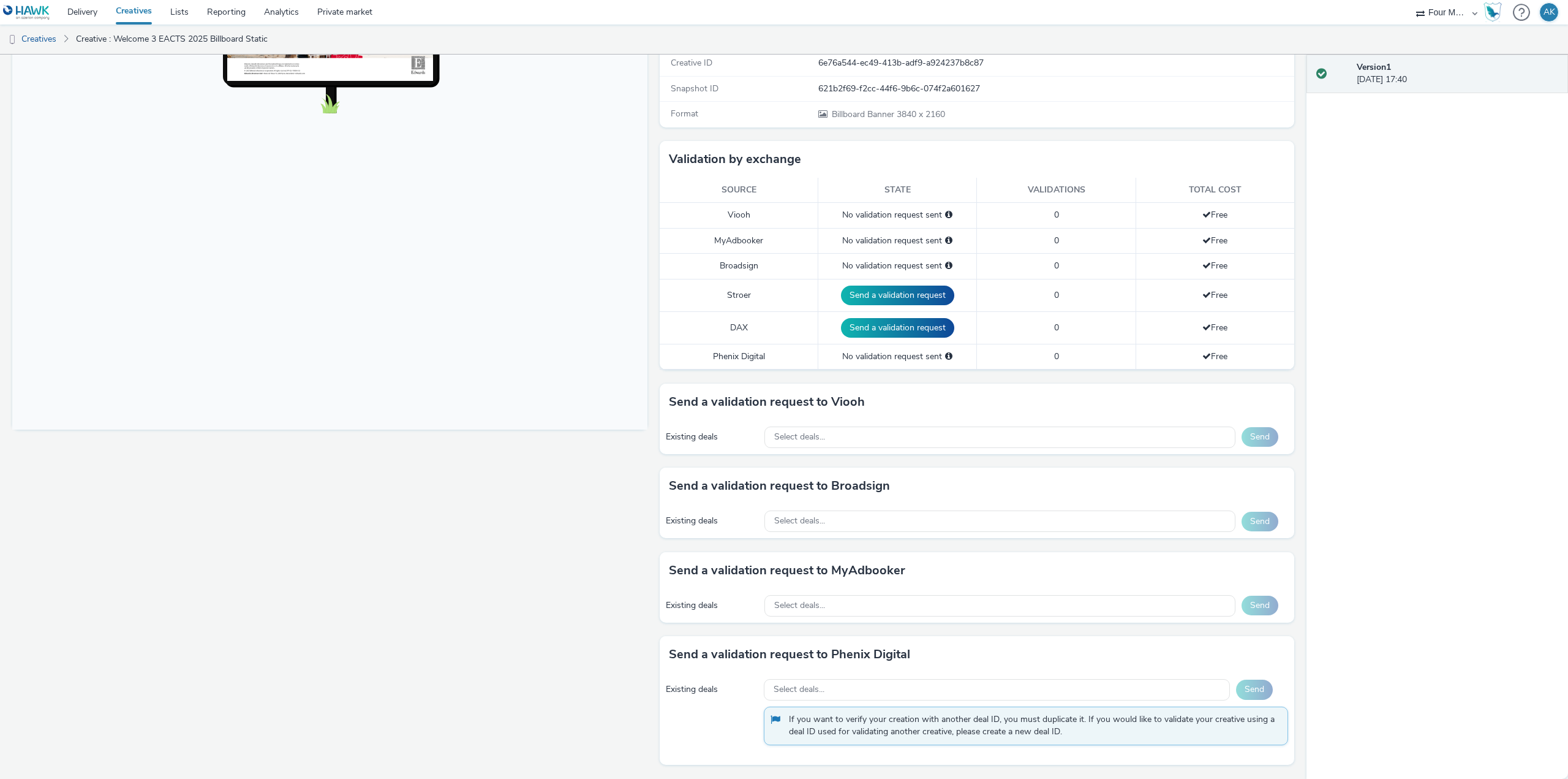
scroll to position [0, 0]
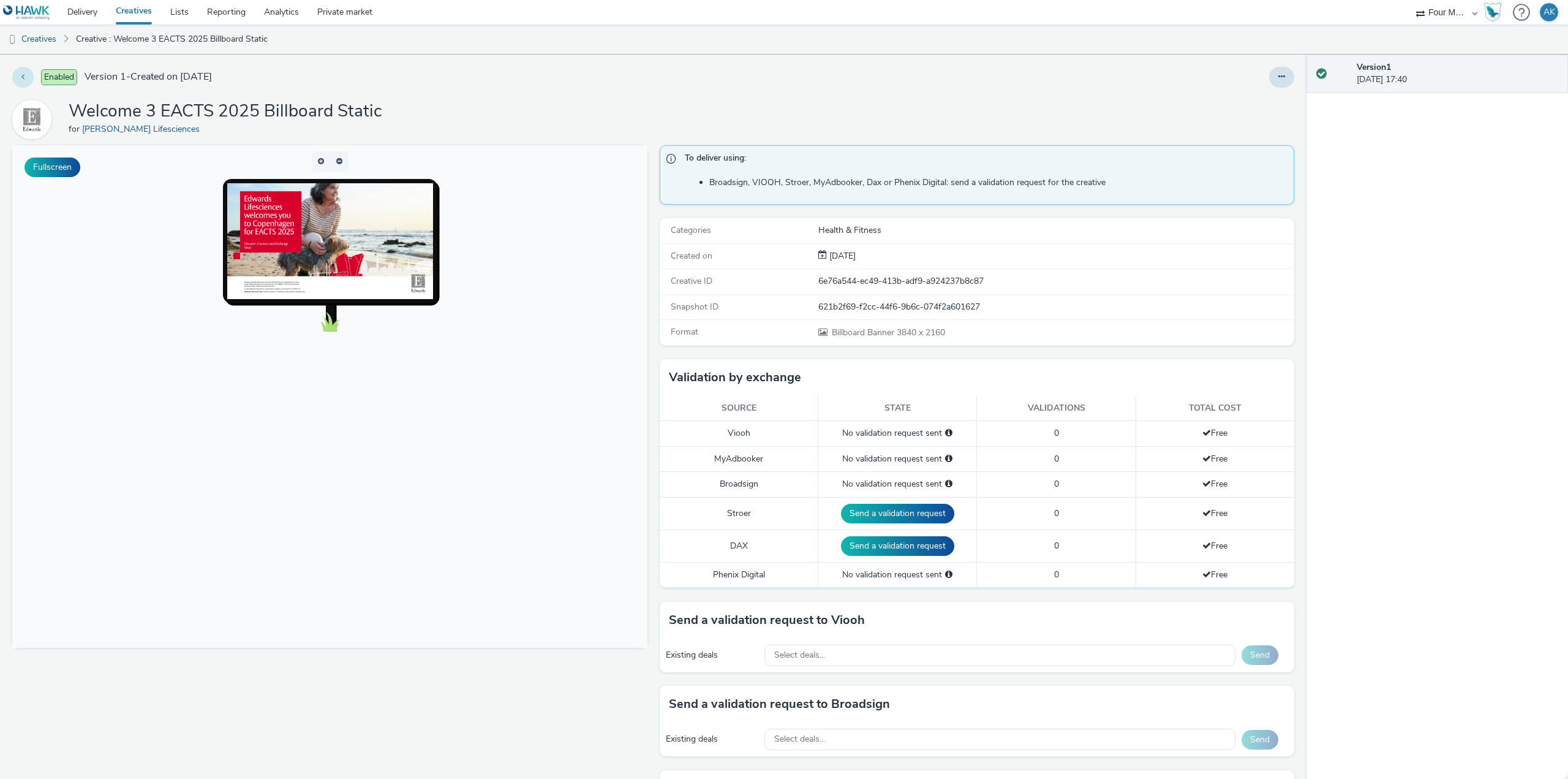
click at [24, 70] on button at bounding box center [23, 76] width 21 height 20
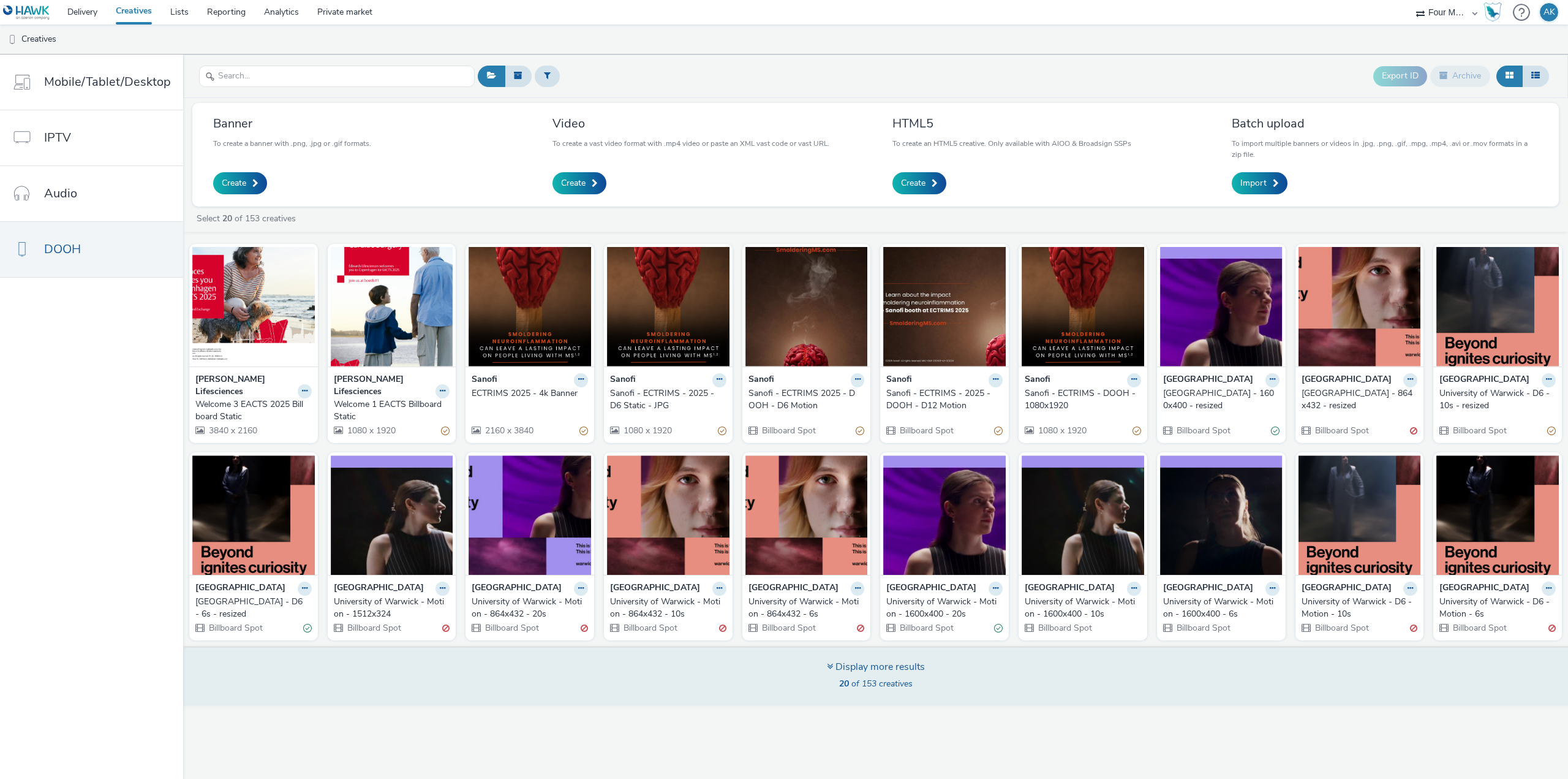
click at [667, 672] on div "Display more results 20 of 153 creatives" at bounding box center [874, 675] width 1393 height 59
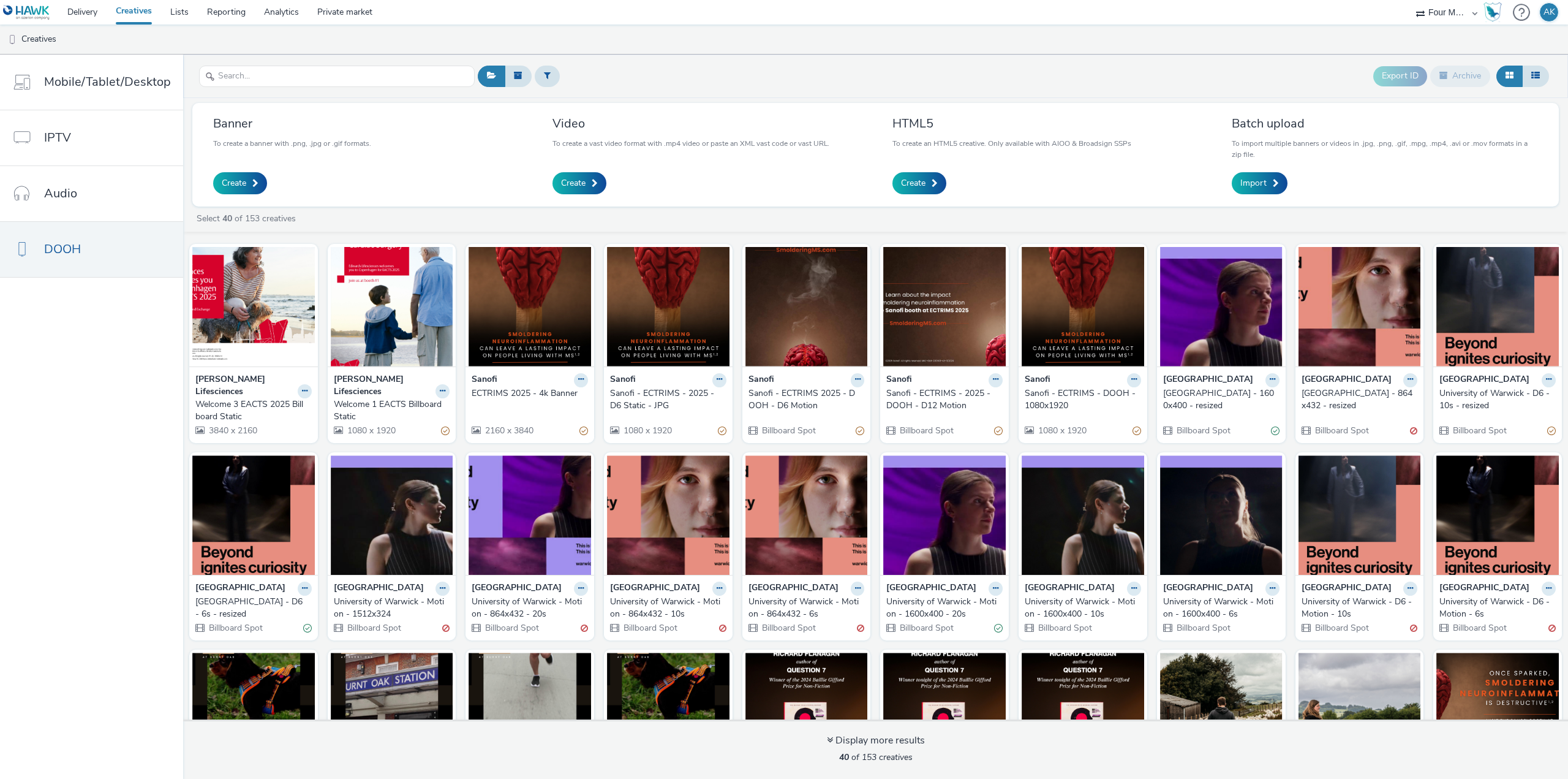
click at [56, 380] on nav "Mobile/Tablet/Desktop IPTV Audio DOOH" at bounding box center [92, 416] width 183 height 724
click at [94, 18] on link "Delivery" at bounding box center [83, 12] width 49 height 24
